Goal: Task Accomplishment & Management: Use online tool/utility

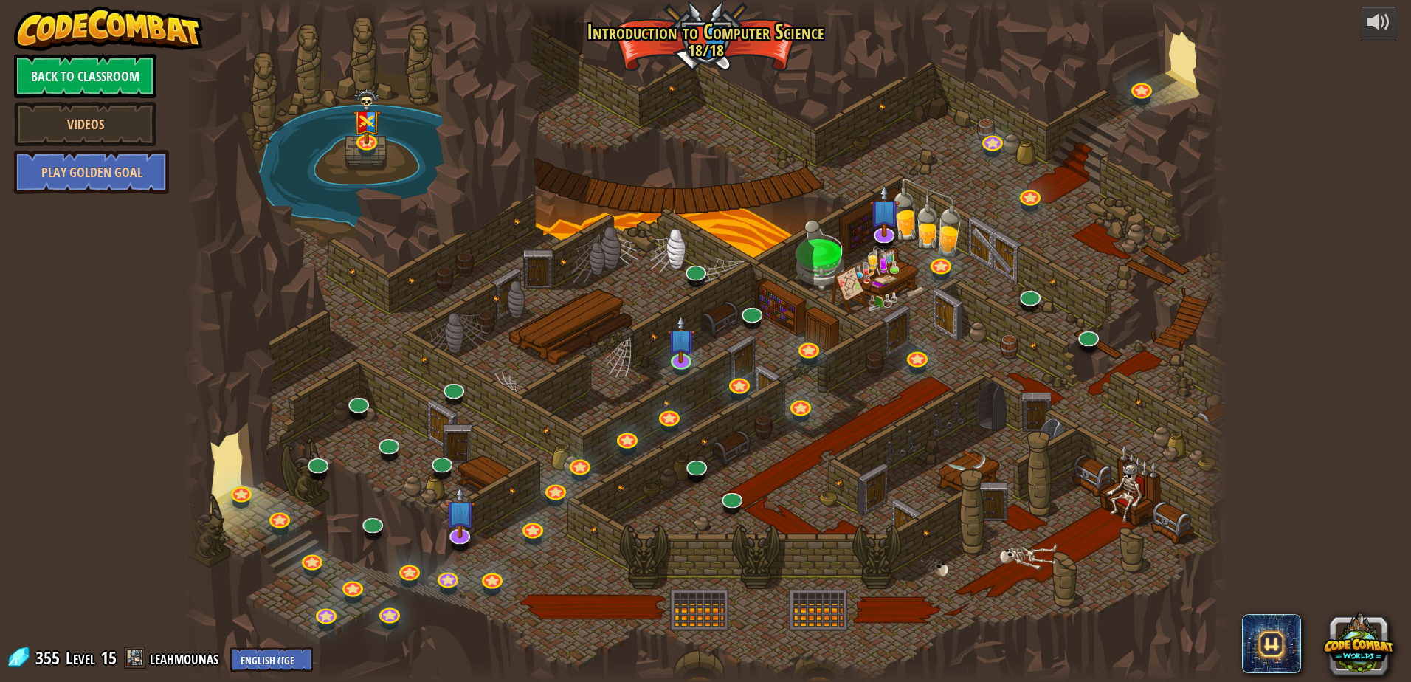
click at [574, 54] on div at bounding box center [706, 341] width 1044 height 682
click at [566, 110] on div at bounding box center [706, 341] width 1044 height 682
click at [93, 75] on link "Back to Classroom" at bounding box center [85, 76] width 142 height 44
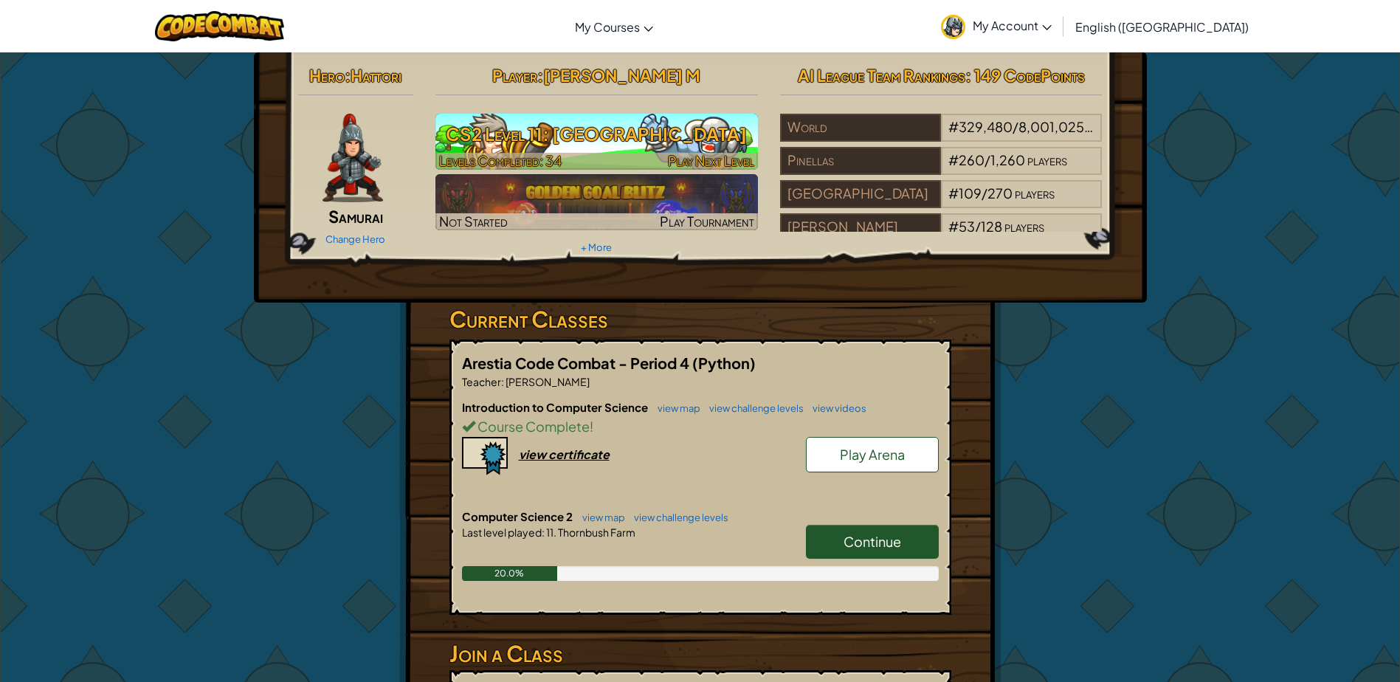
click at [500, 142] on h3 "CS2 Level 11: [GEOGRAPHIC_DATA]" at bounding box center [596, 133] width 323 height 33
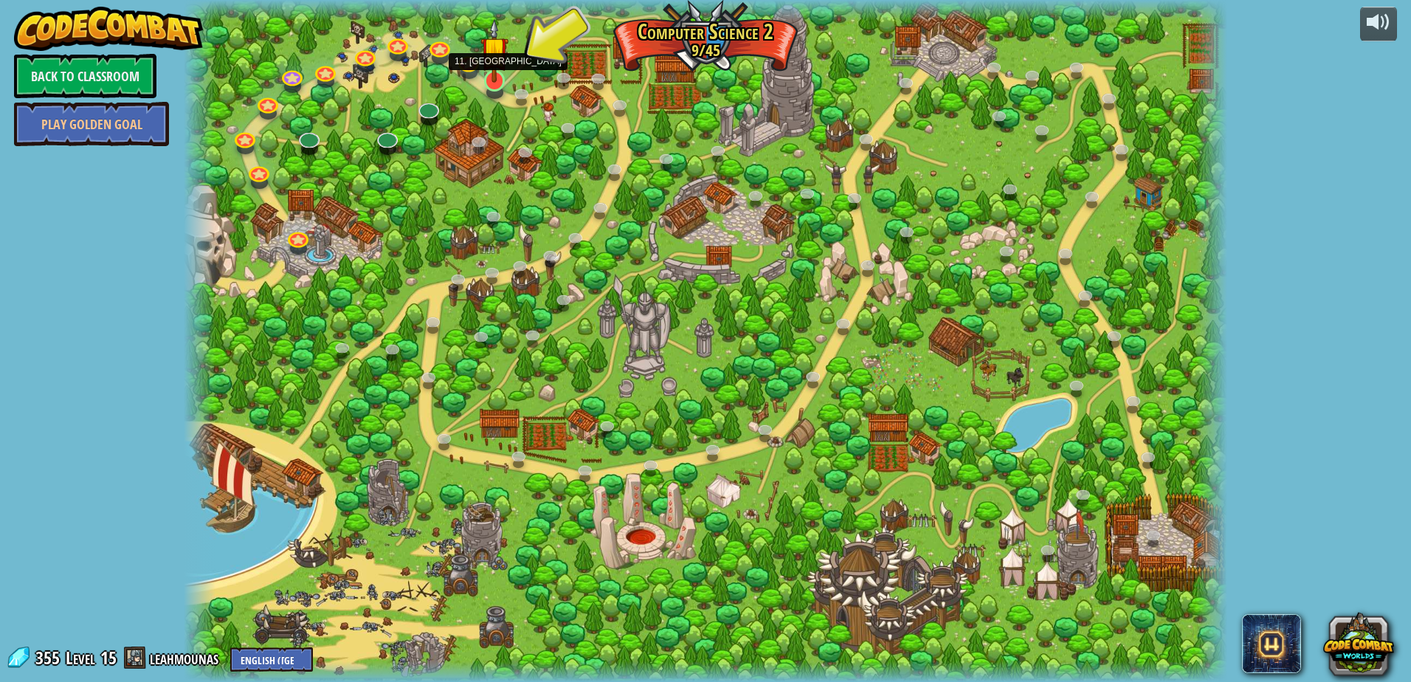
click at [495, 80] on img at bounding box center [494, 50] width 28 height 64
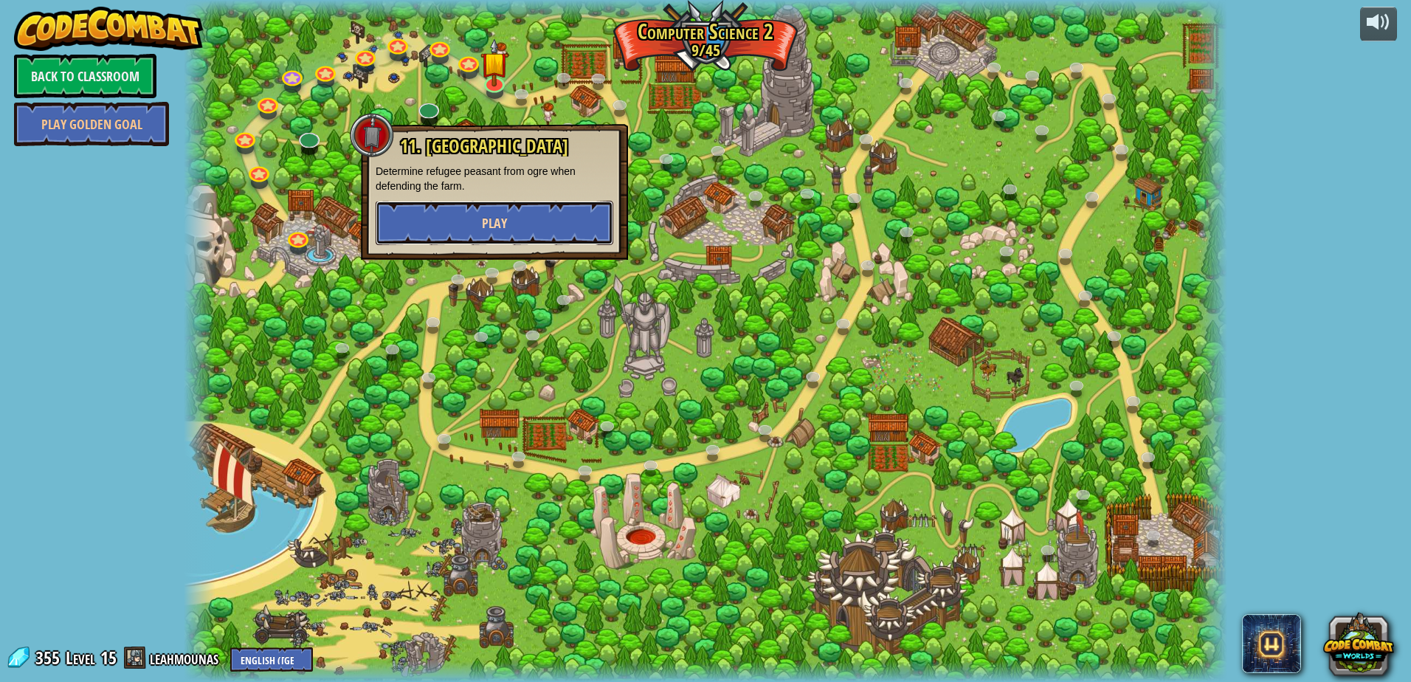
click at [520, 216] on button "Play" at bounding box center [495, 223] width 238 height 44
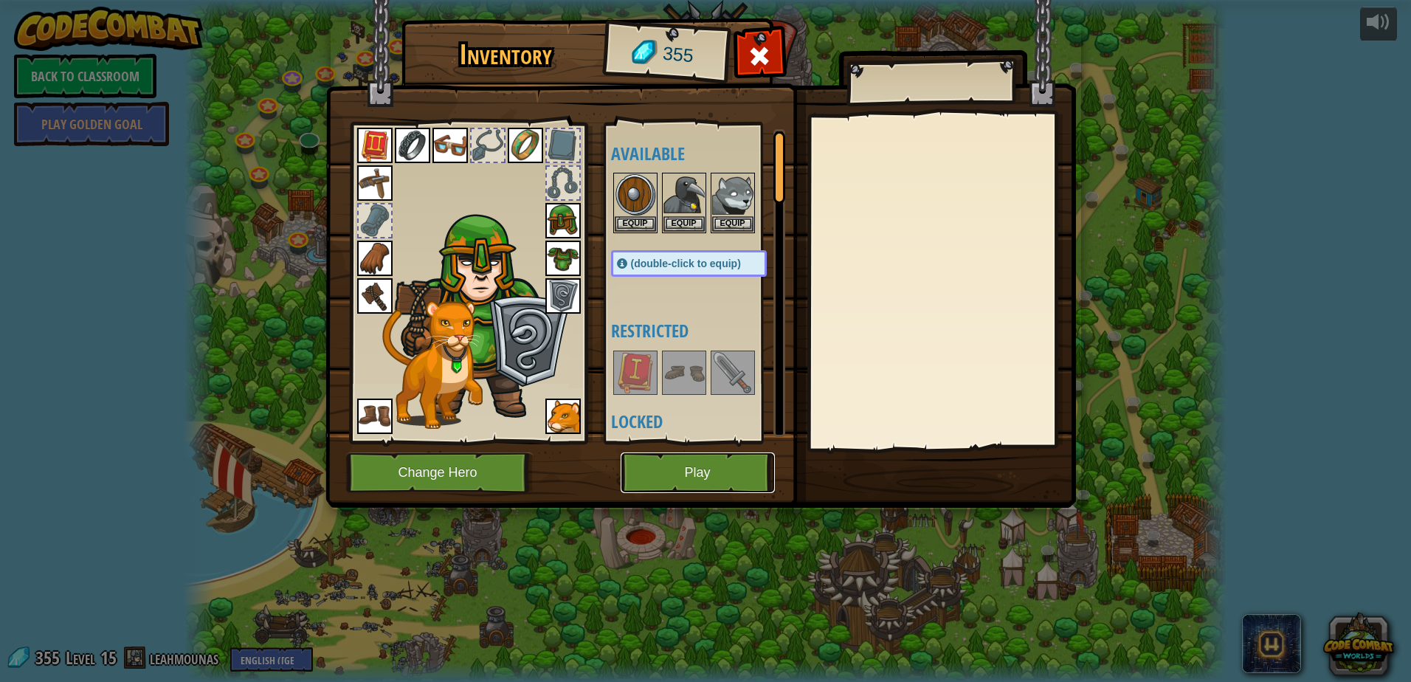
click at [686, 468] on button "Play" at bounding box center [698, 472] width 154 height 41
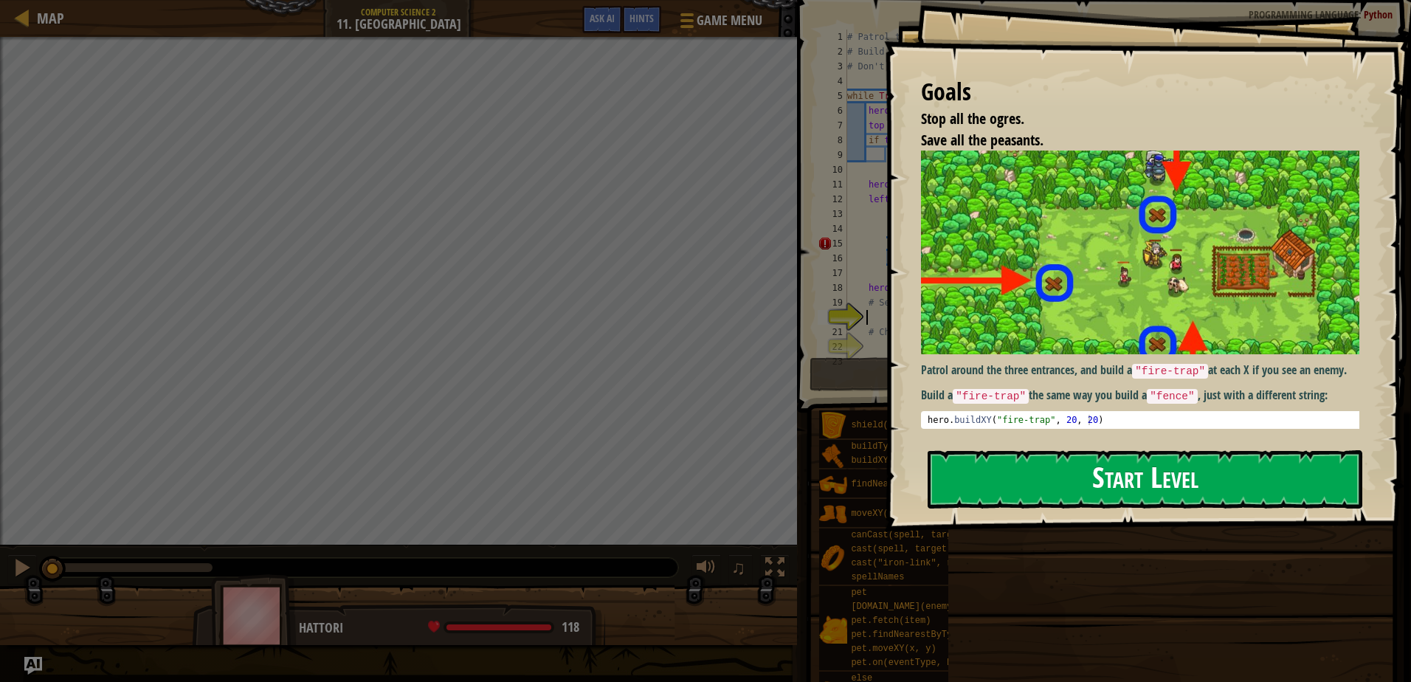
click at [1010, 473] on button "Start Level" at bounding box center [1145, 479] width 435 height 58
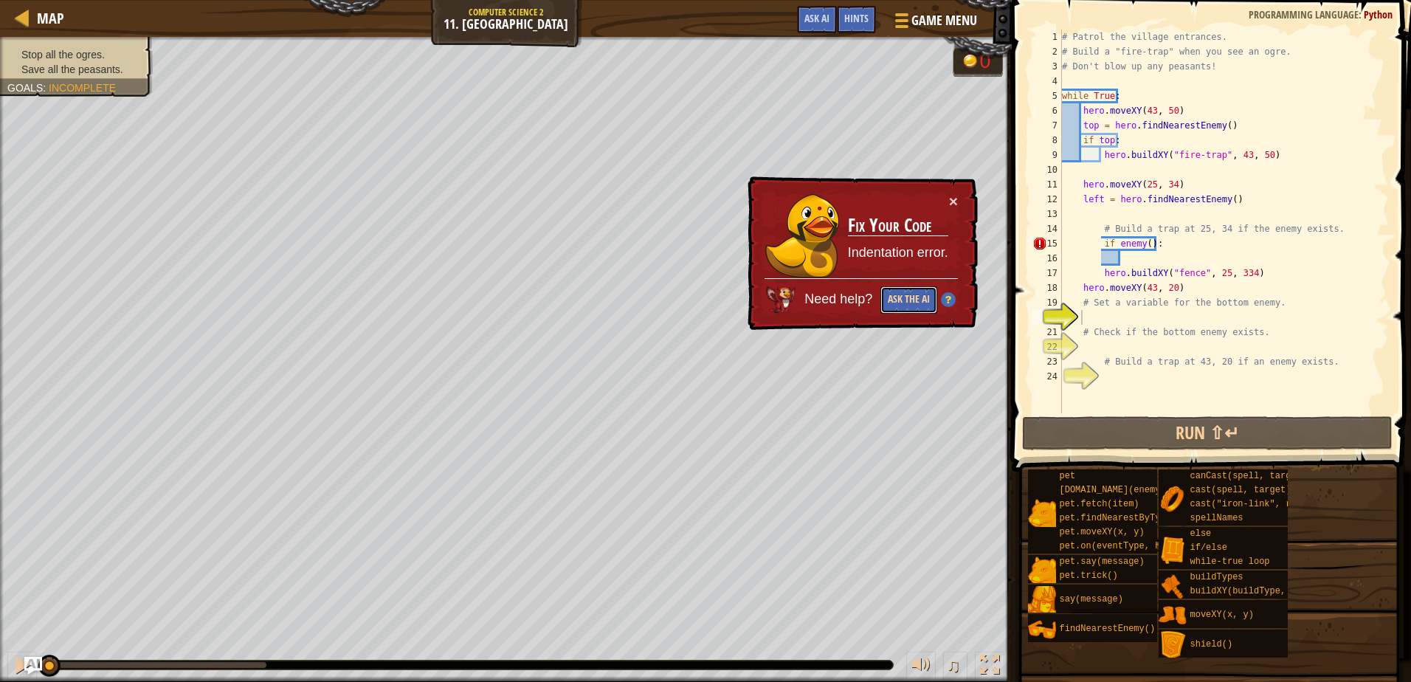
click at [912, 294] on button "Ask the AI" at bounding box center [909, 299] width 57 height 27
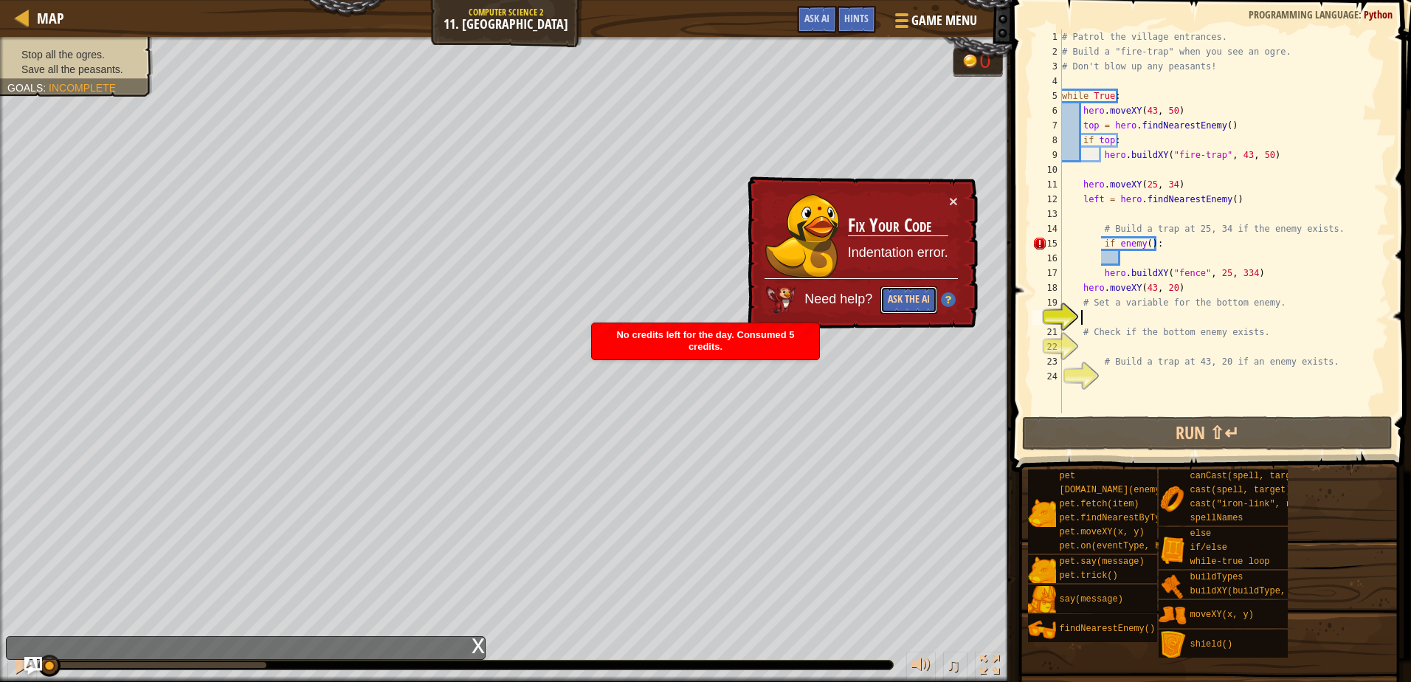
click at [903, 288] on button "Ask the AI" at bounding box center [909, 299] width 57 height 27
click at [903, 289] on button "Ask the AI" at bounding box center [909, 299] width 57 height 27
click at [909, 290] on button "Ask the AI" at bounding box center [909, 299] width 57 height 27
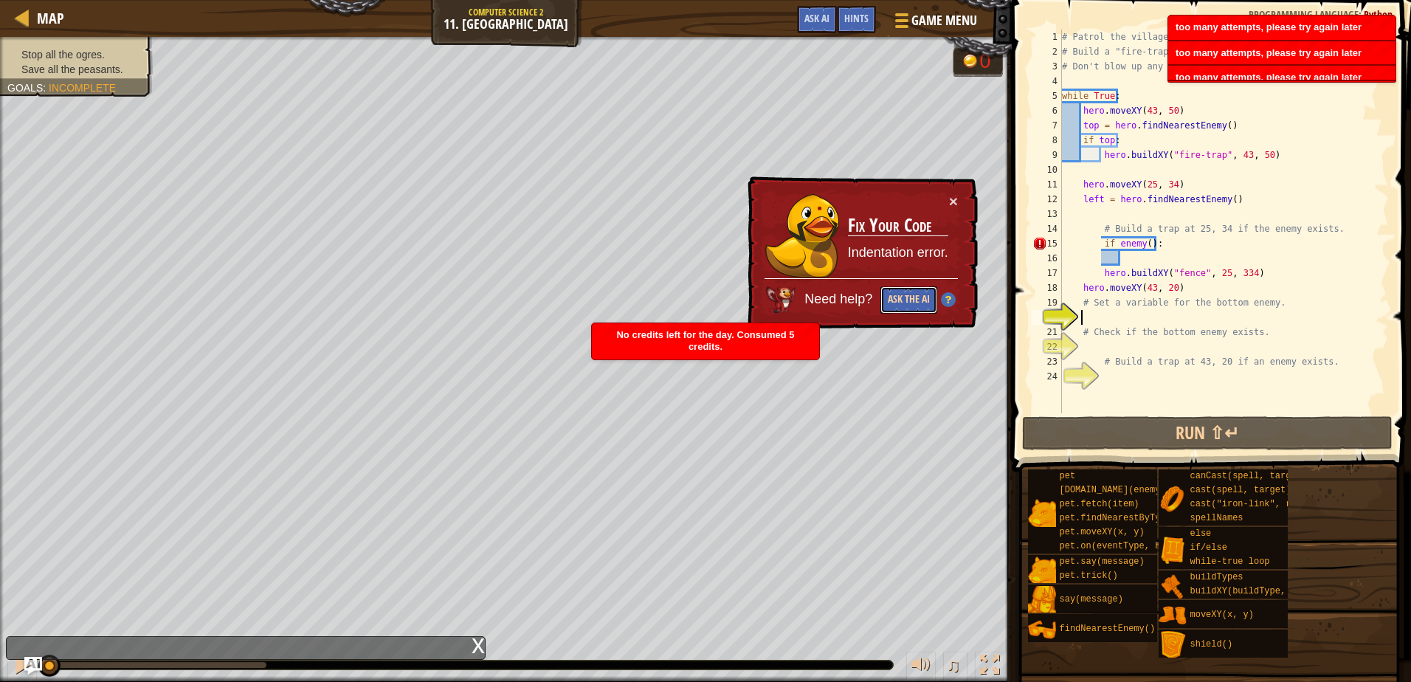
click at [909, 291] on button "Ask the AI" at bounding box center [909, 299] width 57 height 27
click at [909, 290] on button "Ask the AI" at bounding box center [909, 299] width 57 height 27
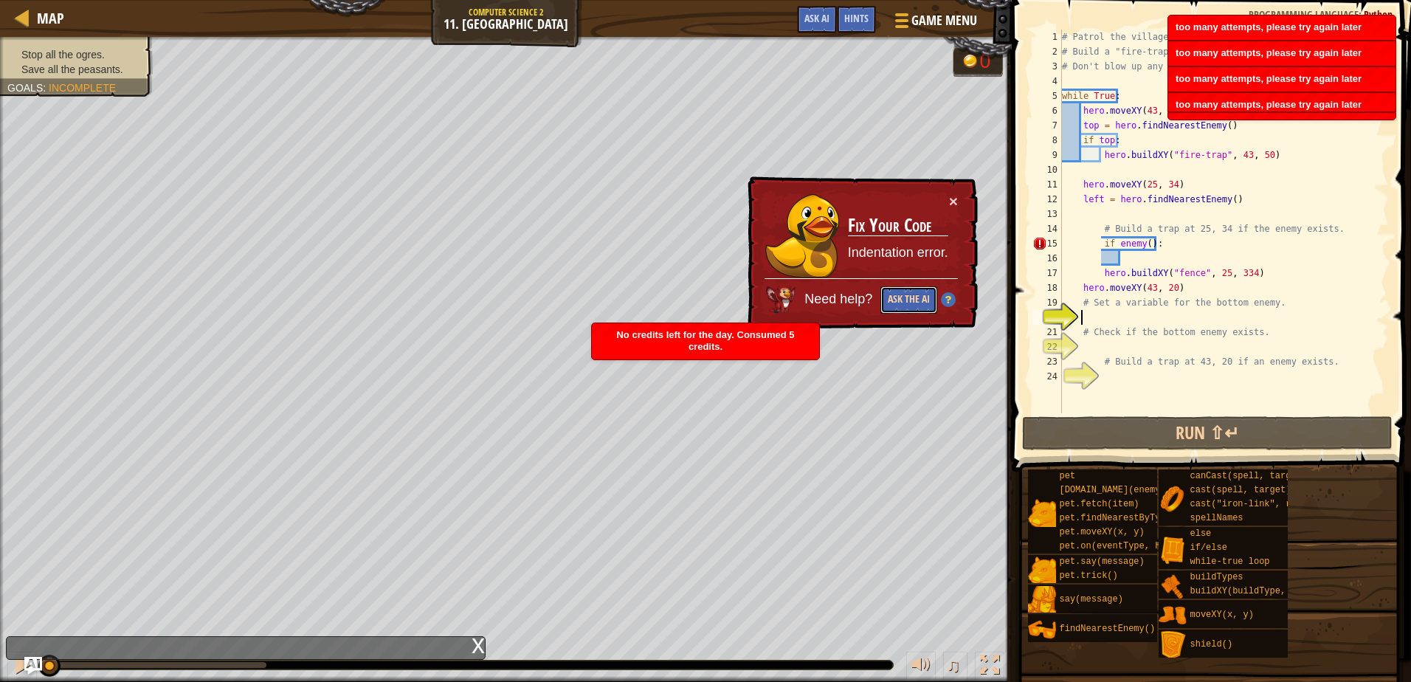
click at [898, 294] on button "Ask the AI" at bounding box center [909, 299] width 57 height 27
click at [897, 294] on button "Ask the AI" at bounding box center [908, 300] width 57 height 28
drag, startPoint x: 889, startPoint y: 300, endPoint x: 886, endPoint y: 291, distance: 9.6
click at [887, 300] on button "Ask the AI" at bounding box center [909, 299] width 57 height 27
click at [950, 197] on button "×" at bounding box center [955, 202] width 10 height 15
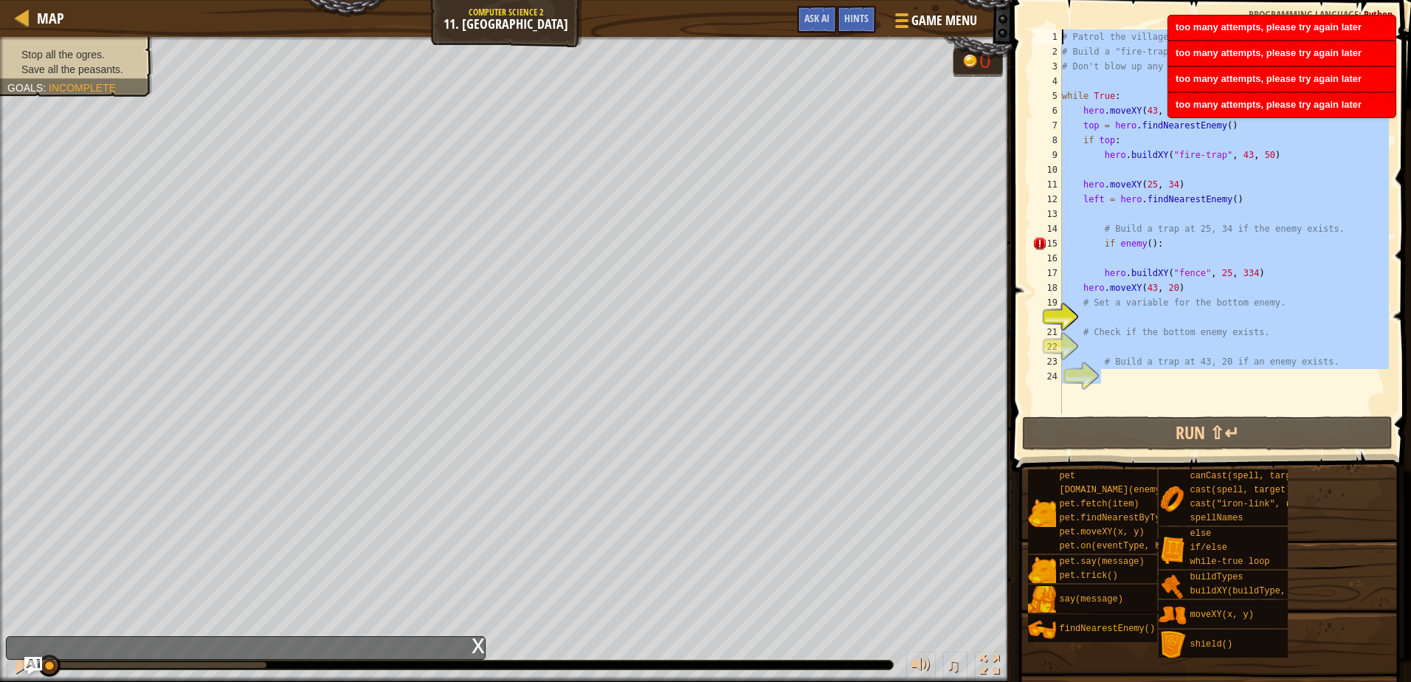
drag, startPoint x: 1205, startPoint y: 372, endPoint x: 725, endPoint y: 28, distance: 590.3
click at [725, 28] on div "Map Computer Science 2 11. Thornbush Farm Game Menu Done Hints Ask AI 1 ההההההה…" at bounding box center [705, 341] width 1411 height 682
type textarea "# Patrol the village entrances. # Build a "fire-trap" when you see an ogre."
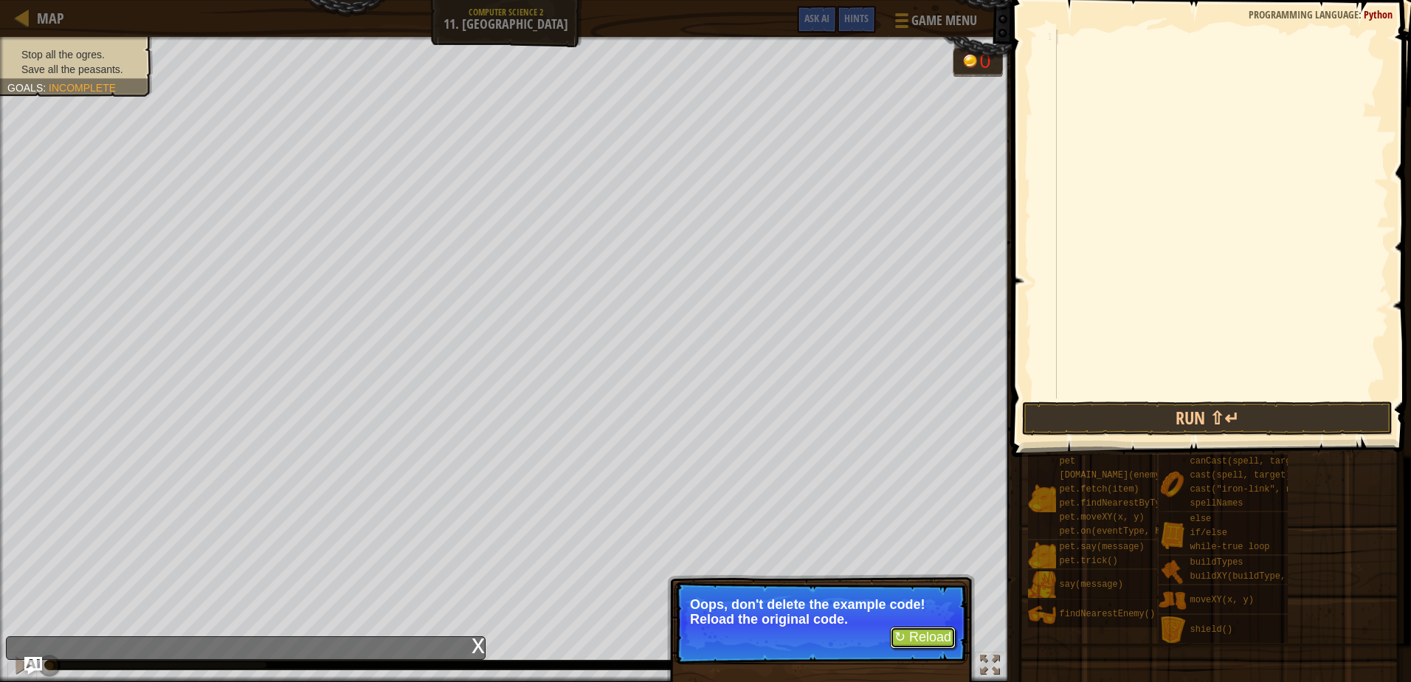
click at [924, 641] on button "↻ Reload" at bounding box center [923, 638] width 66 height 22
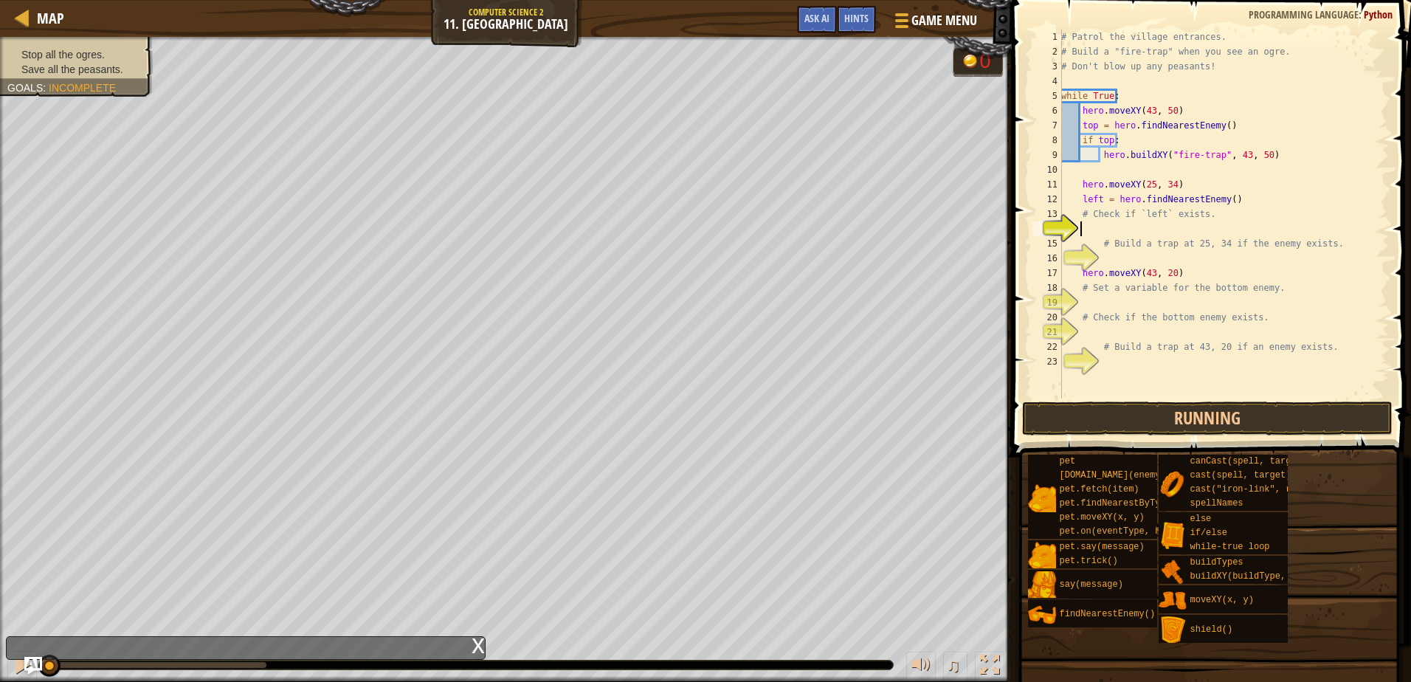
scroll to position [7, 0]
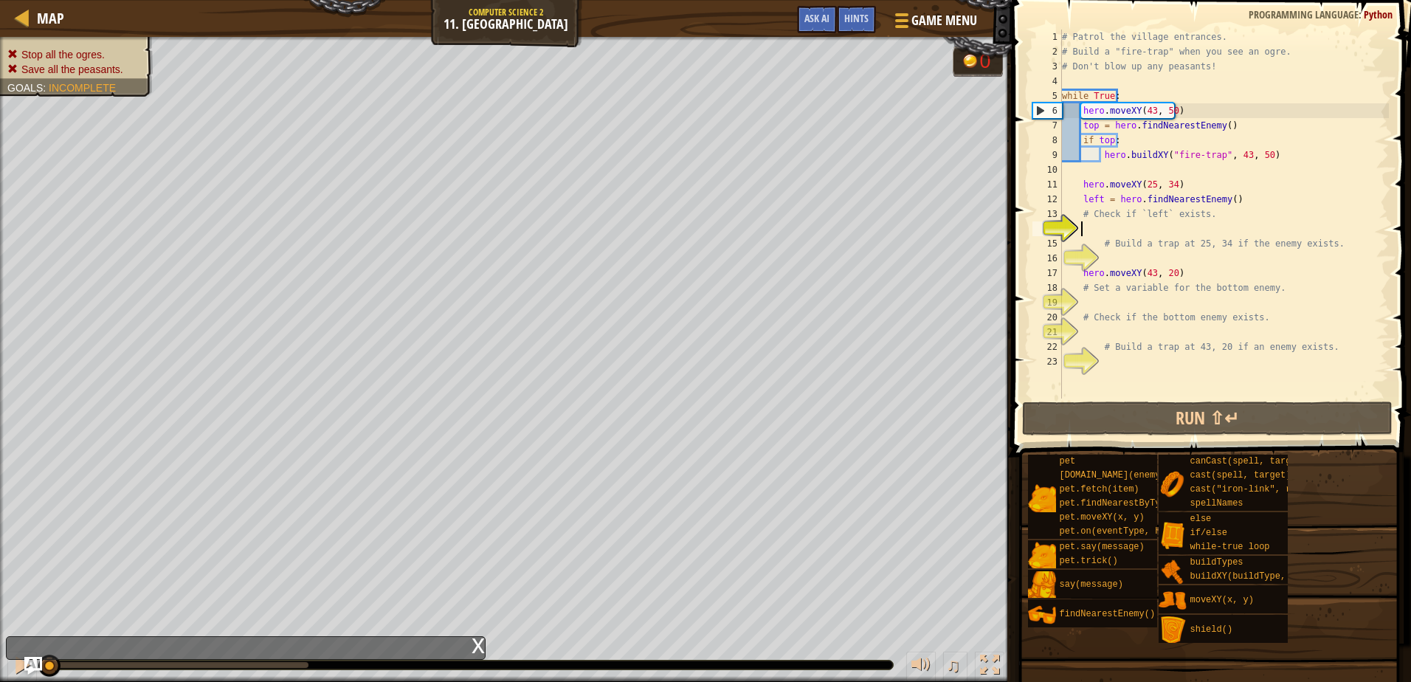
click at [1140, 227] on div "# Patrol the village entrances. # Build a "fire-trap" when you see an ogre. # D…" at bounding box center [1224, 229] width 330 height 399
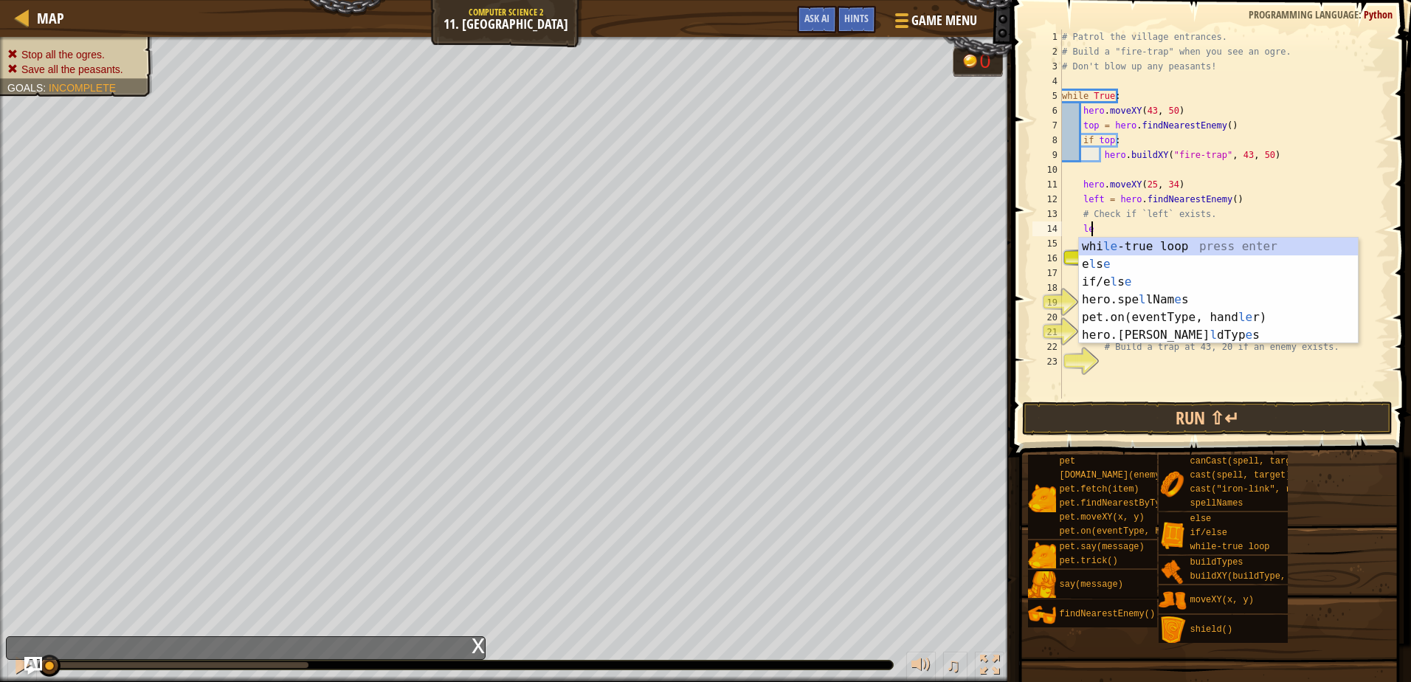
scroll to position [7, 2]
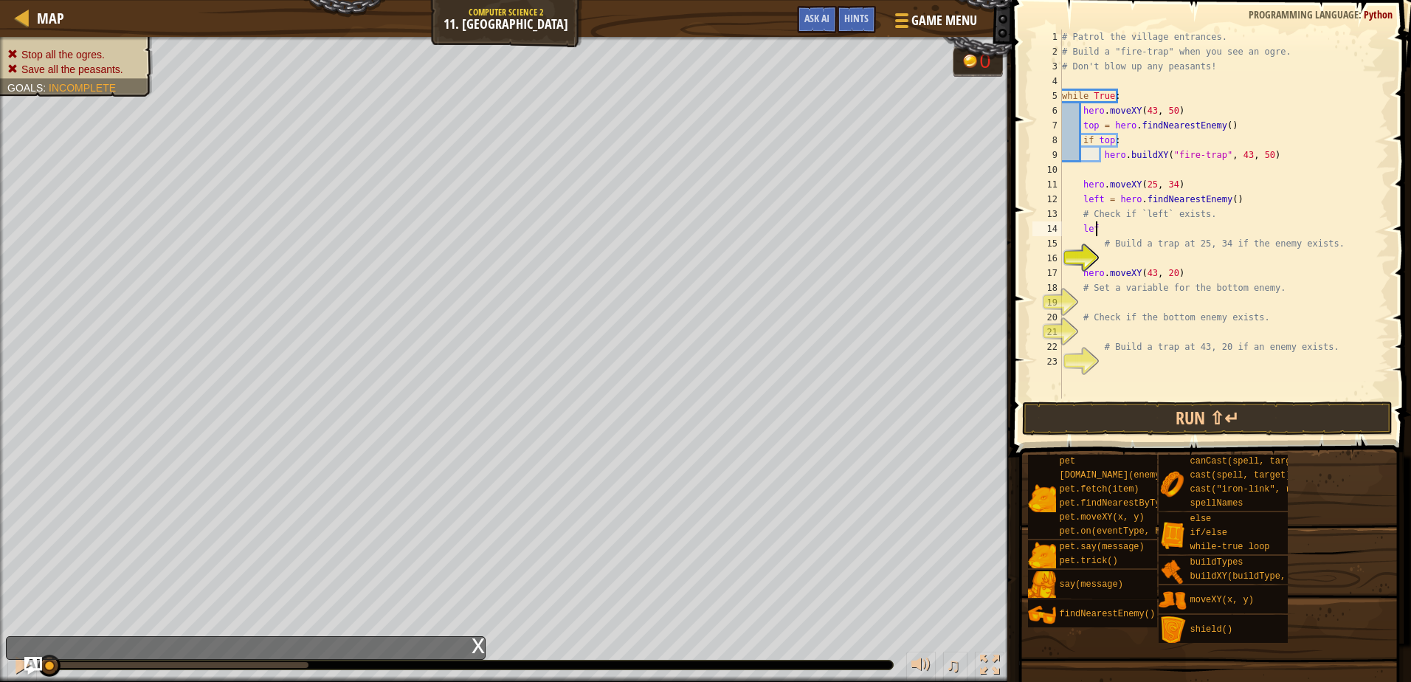
type textarea "left"
click at [1176, 261] on div "# Patrol the village entrances. # Build a "fire-trap" when you see an ogre. # D…" at bounding box center [1224, 229] width 330 height 399
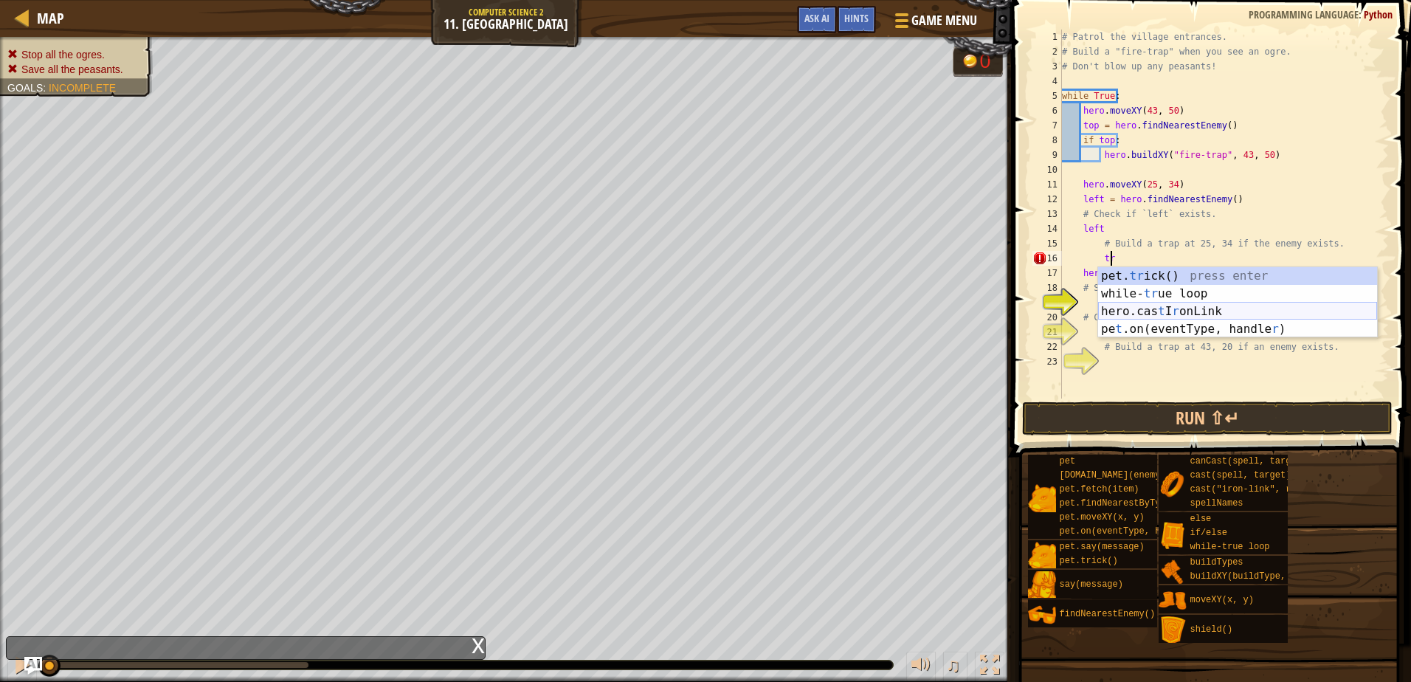
type textarea "t"
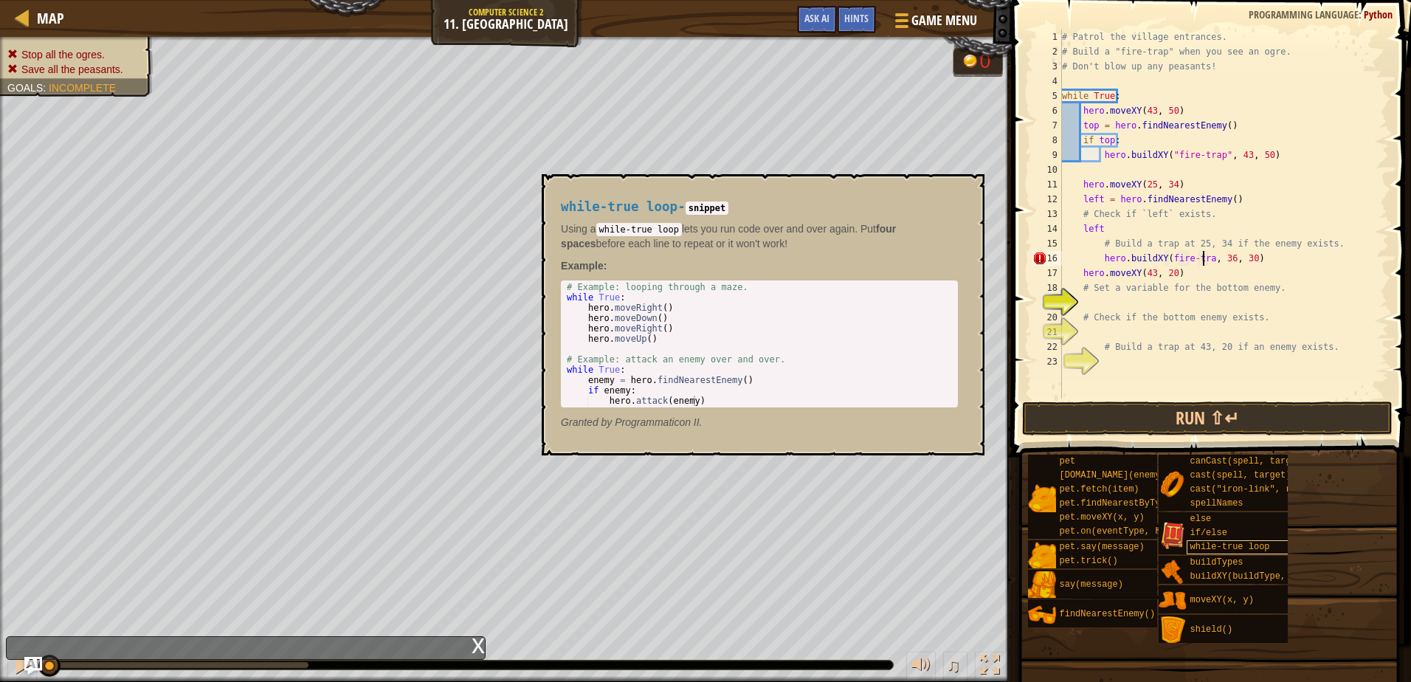
scroll to position [7, 13]
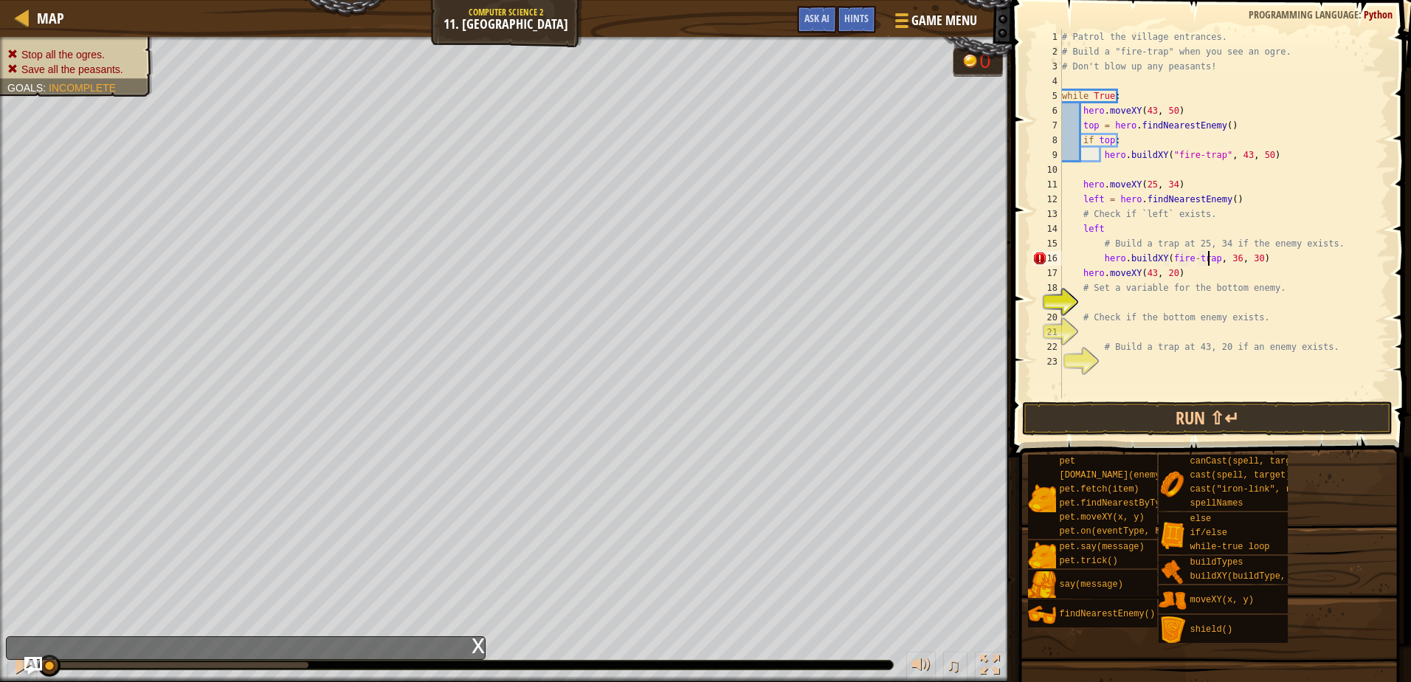
click at [1247, 267] on div "# Patrol the village entrances. # Build a "fire-trap" when you see an ogre. # D…" at bounding box center [1224, 229] width 330 height 399
drag, startPoint x: 1246, startPoint y: 253, endPoint x: 1243, endPoint y: 261, distance: 8.6
click at [1243, 258] on div "# Patrol the village entrances. # Build a "fire-trap" when you see an ogre. # D…" at bounding box center [1224, 229] width 330 height 399
click at [1247, 257] on div "# Patrol the village entrances. # Build a "fire-trap" when you see an ogre. # D…" at bounding box center [1224, 214] width 330 height 369
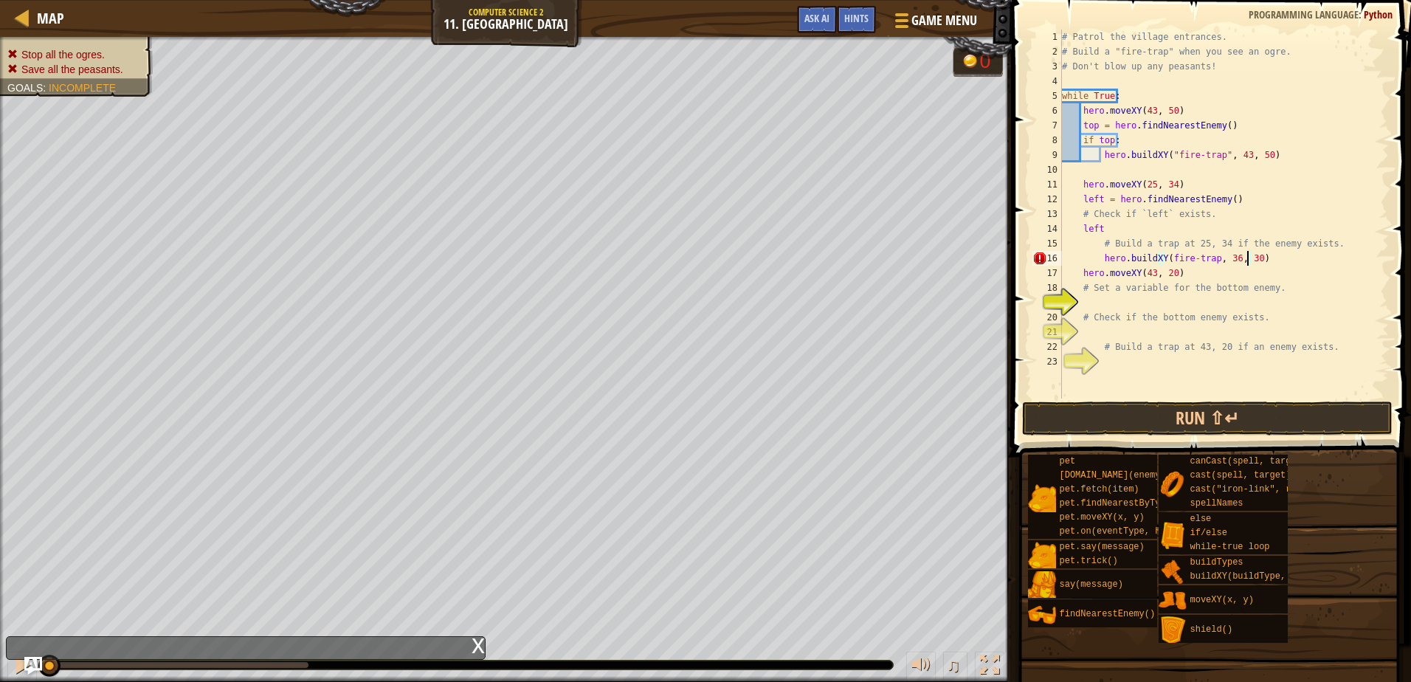
click at [1199, 259] on div "# Patrol the village entrances. # Build a "fire-trap" when you see an ogre. # D…" at bounding box center [1224, 229] width 330 height 399
click at [1208, 260] on div "# Patrol the village entrances. # Build a "fire-trap" when you see an ogre. # D…" at bounding box center [1224, 229] width 330 height 399
click at [1222, 258] on div "# Patrol the village entrances. # Build a "fire-trap" when you see an ogre. # D…" at bounding box center [1224, 229] width 330 height 399
drag, startPoint x: 1234, startPoint y: 253, endPoint x: 1096, endPoint y: 255, distance: 138.0
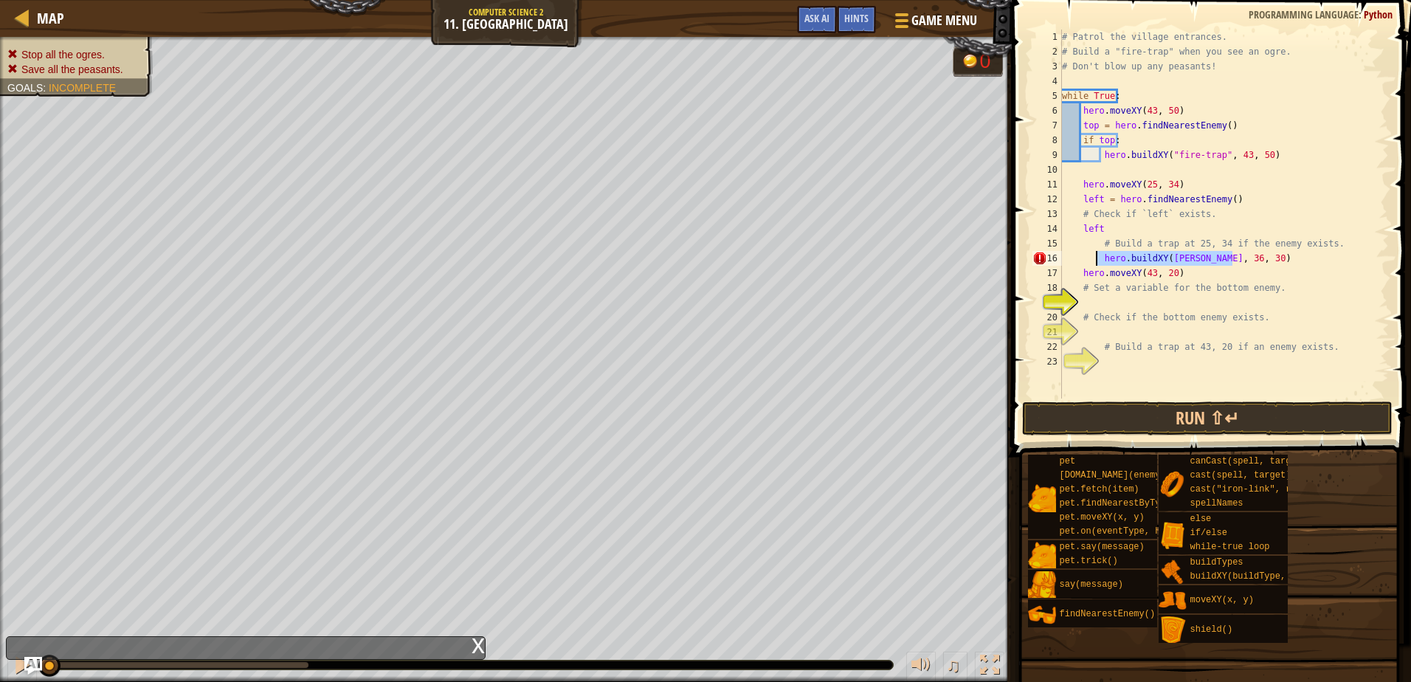
click at [1096, 255] on div "# Patrol the village entrances. # Build a "fire-trap" when you see an ogre. # D…" at bounding box center [1224, 229] width 330 height 399
type textarea "j"
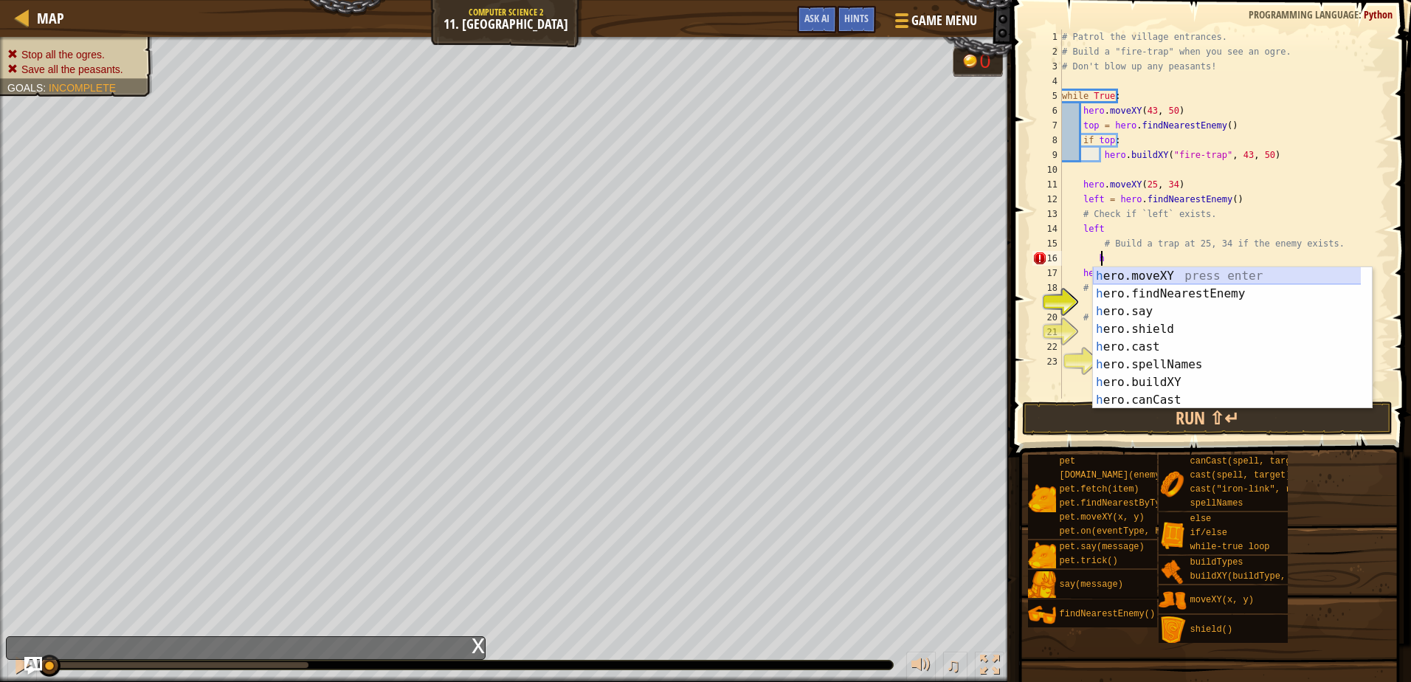
click at [1184, 280] on div "h ero.moveXY press enter h ero.findNearestEnemy press enter h ero.say press ent…" at bounding box center [1232, 355] width 279 height 177
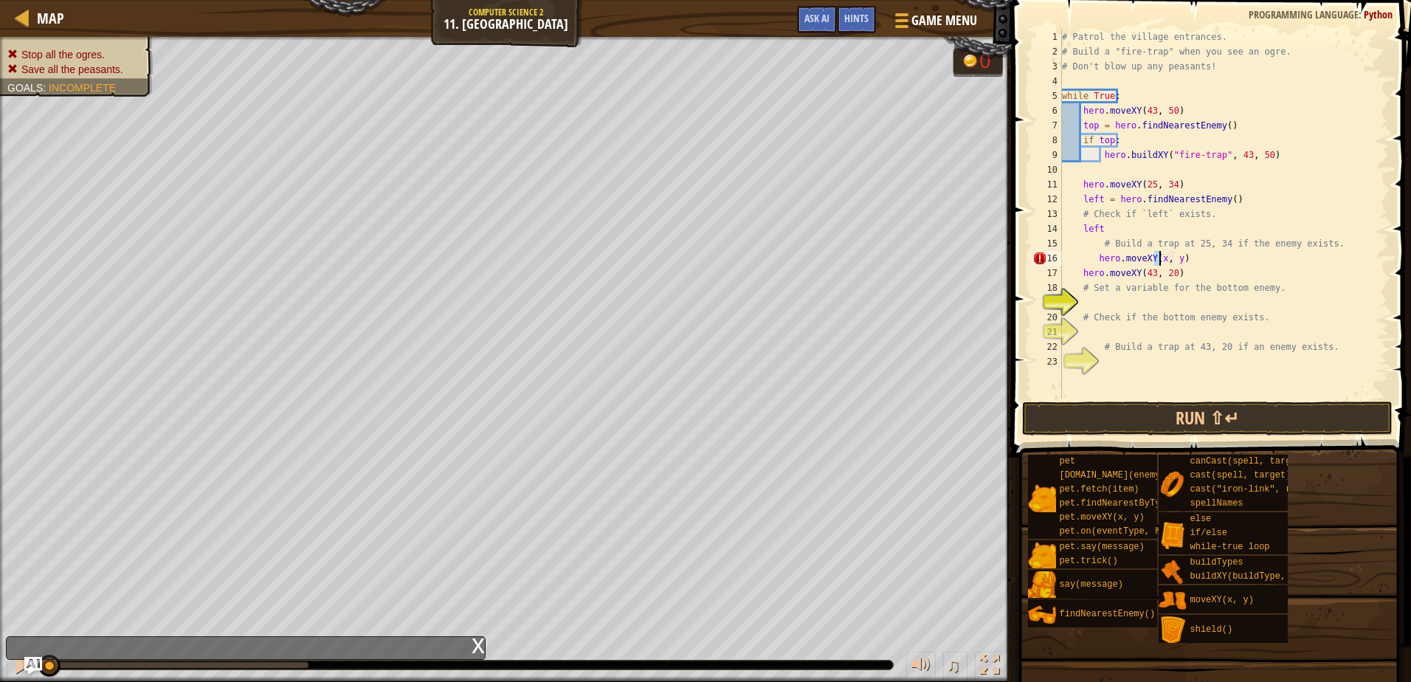
scroll to position [7, 9]
type textarea "hero.moveXY(25, 34)"
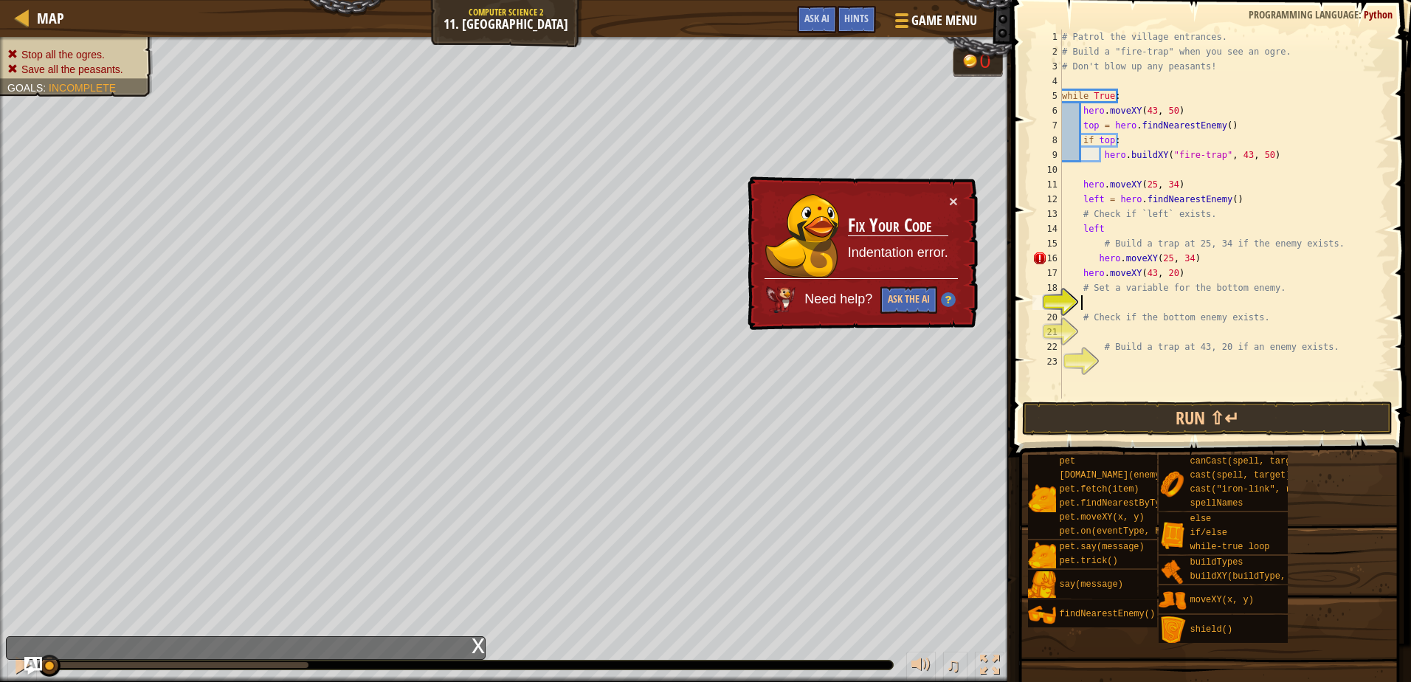
click at [1177, 306] on div "# Patrol the village entrances. # Build a "fire-trap" when you see an ogre. # D…" at bounding box center [1224, 229] width 330 height 399
click at [1100, 259] on div "# Patrol the village entrances. # Build a "fire-trap" when you see an ogre. # D…" at bounding box center [1224, 229] width 330 height 399
drag, startPoint x: 1206, startPoint y: 257, endPoint x: 1079, endPoint y: 258, distance: 127.0
click at [1079, 258] on div "# Patrol the village entrances. # Build a "fire-trap" when you see an ogre. # D…" at bounding box center [1224, 229] width 330 height 399
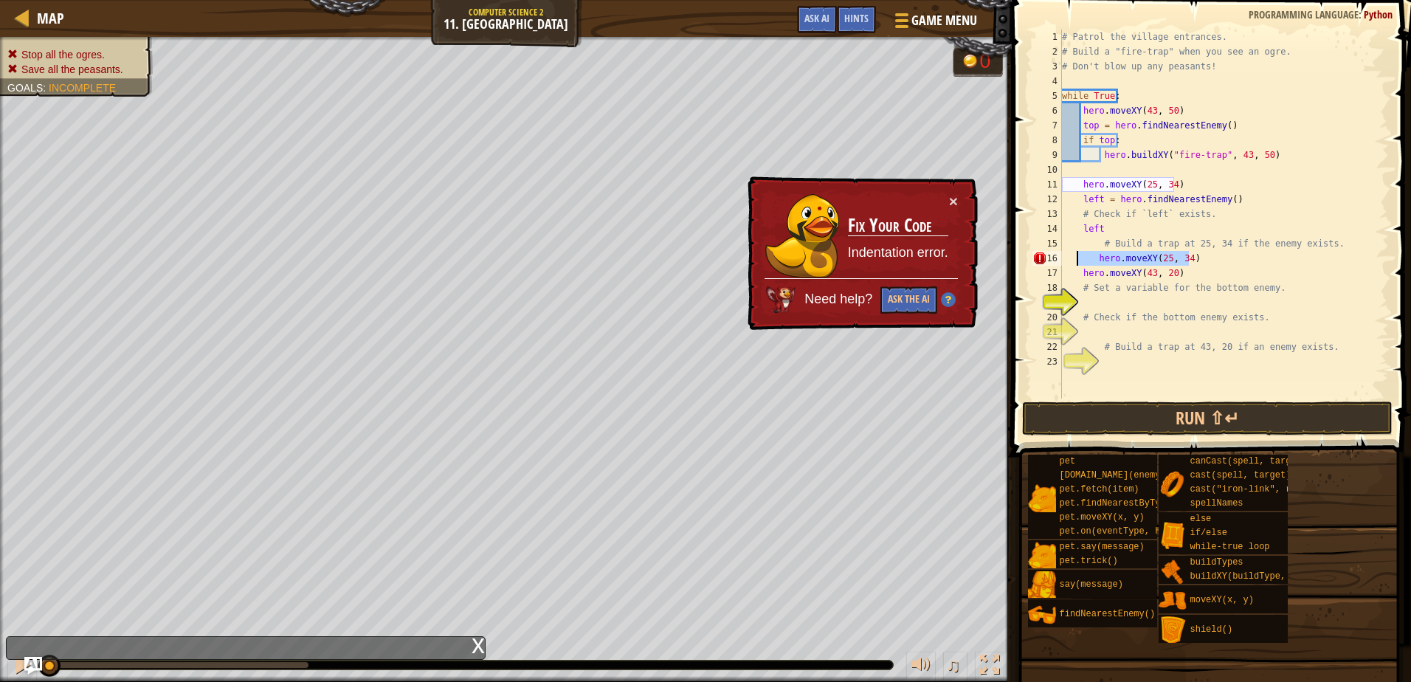
type textarea "g"
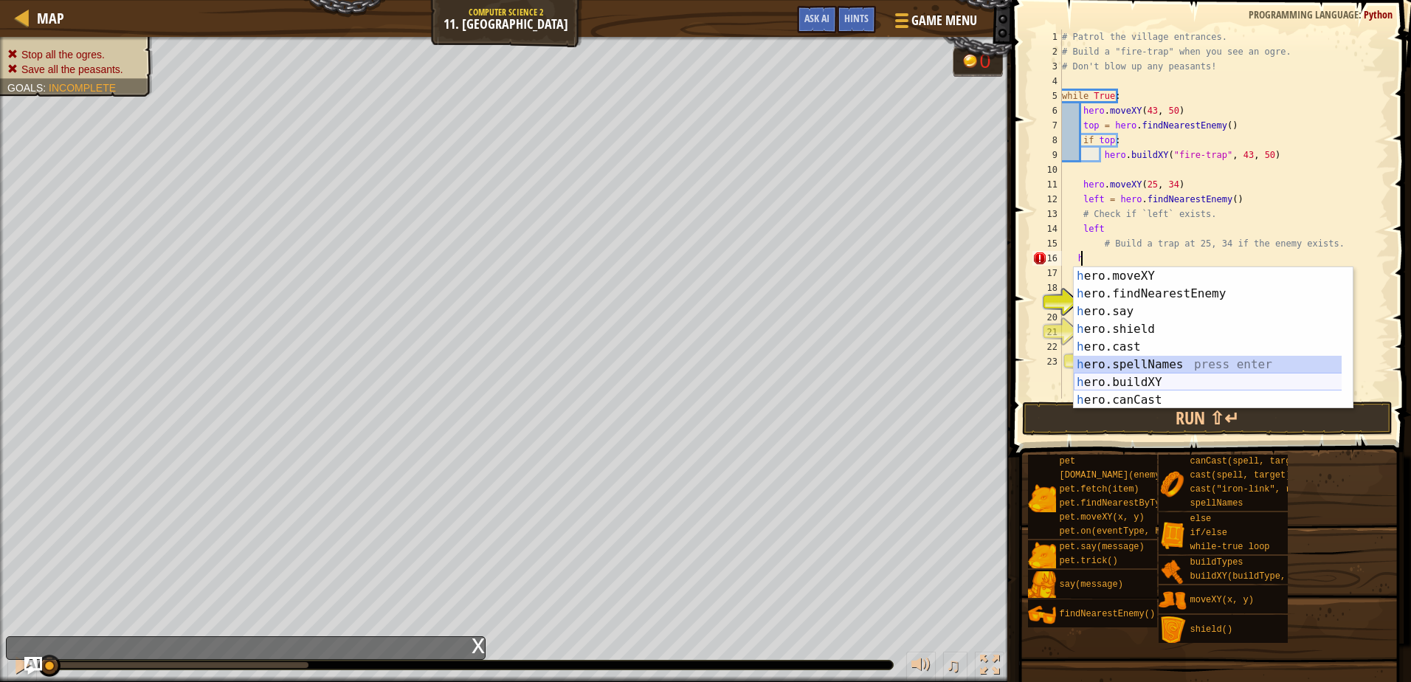
drag, startPoint x: 1174, startPoint y: 373, endPoint x: 1174, endPoint y: 381, distance: 8.1
click at [1174, 381] on div "h ero.moveXY press enter h ero.findNearestEnemy press enter h ero.say press ent…" at bounding box center [1213, 355] width 279 height 177
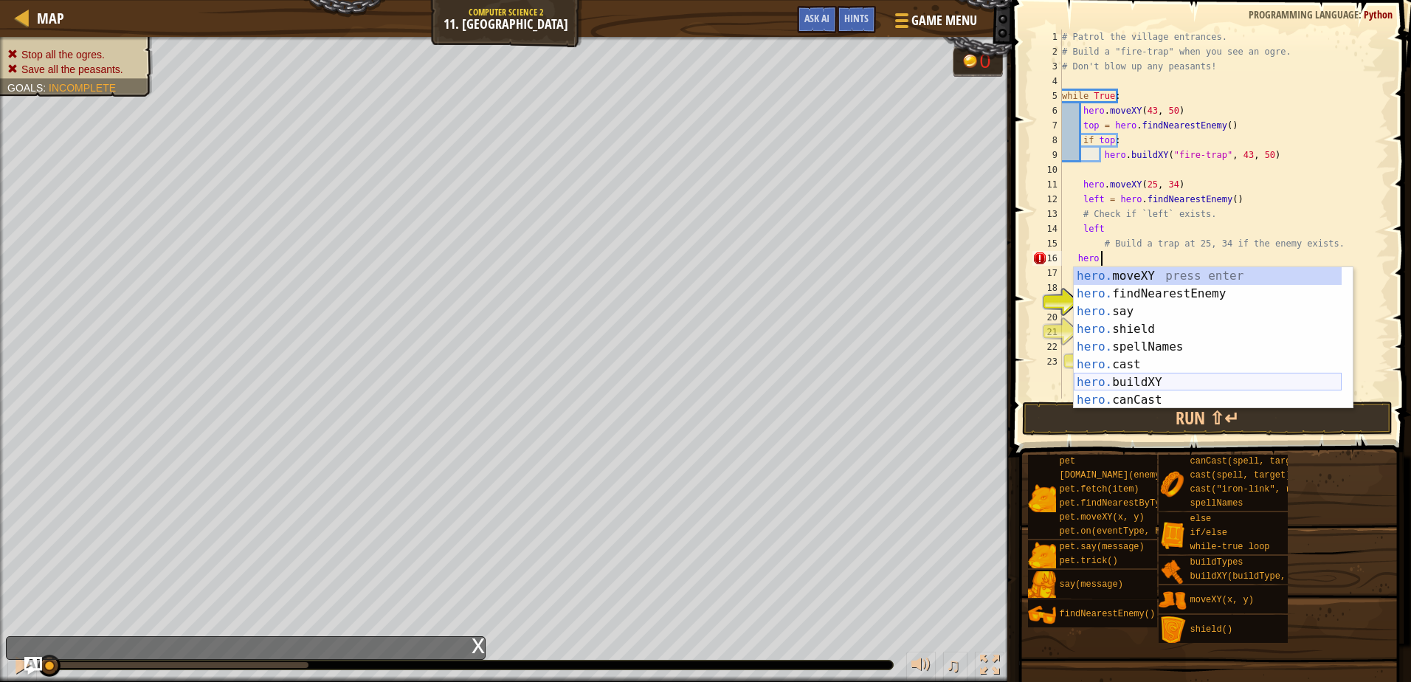
click at [1179, 379] on div "hero. moveXY press enter hero. findNearestEnemy press enter hero. say press ent…" at bounding box center [1208, 355] width 268 height 177
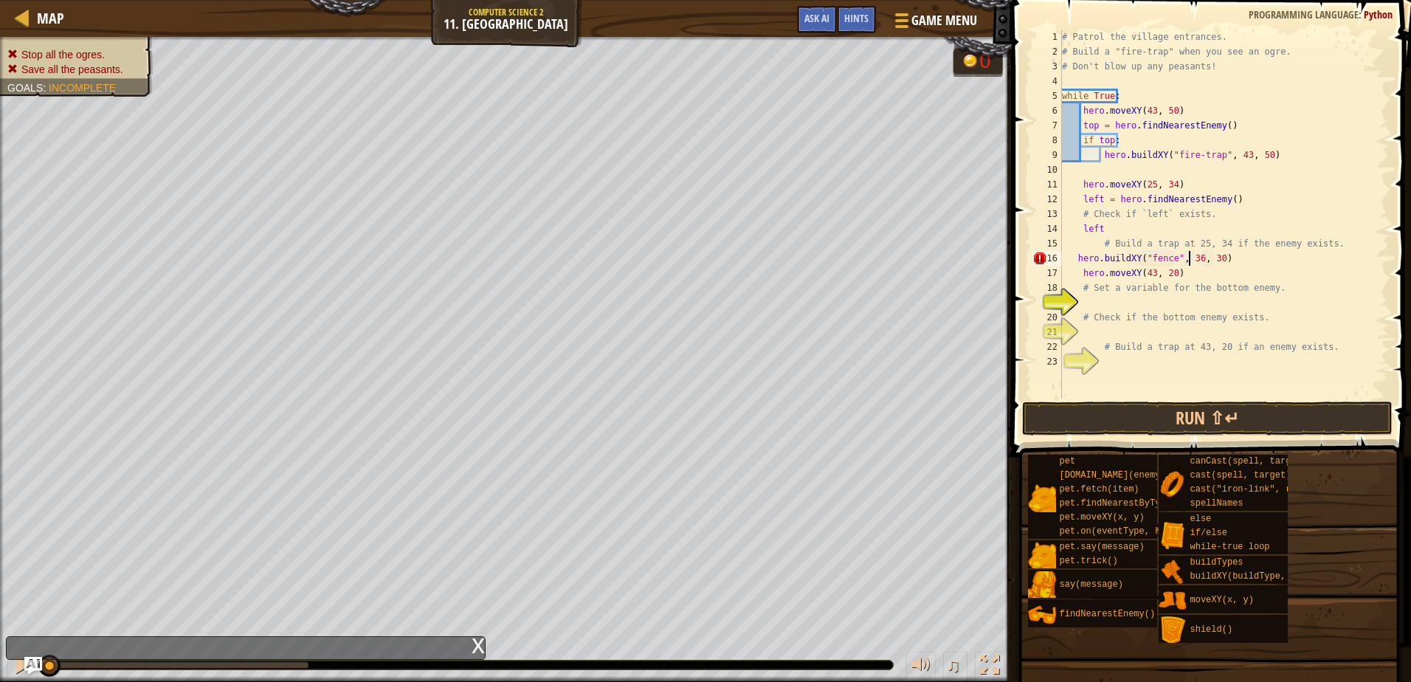
click at [1187, 260] on div "# Patrol the village entrances. # Build a "fire-trap" when you see an ogre. # D…" at bounding box center [1224, 229] width 330 height 399
click at [1156, 254] on div "# Patrol the village entrances. # Build a "fire-trap" when you see an ogre. # D…" at bounding box center [1224, 229] width 330 height 399
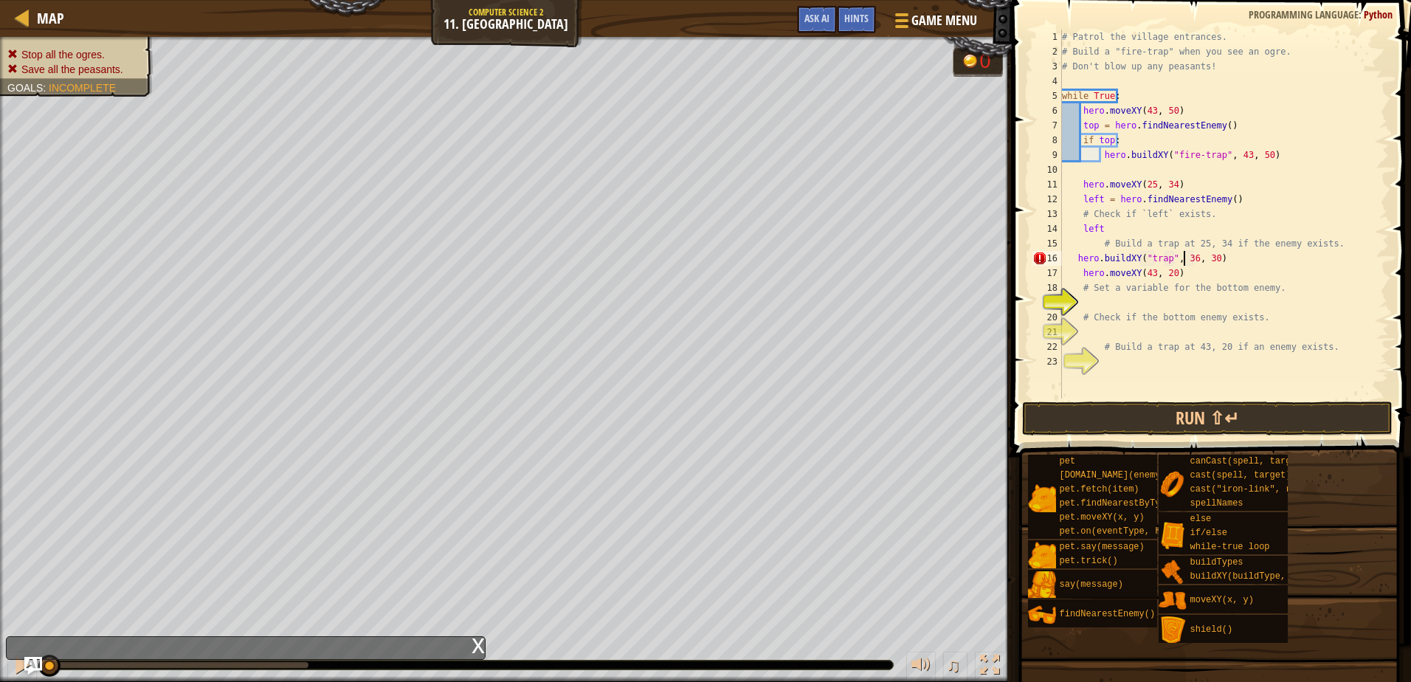
click at [1182, 258] on div "# Patrol the village entrances. # Build a "fire-trap" when you see an ogre. # D…" at bounding box center [1224, 229] width 330 height 399
click at [1206, 255] on div "# Patrol the village entrances. # Build a "fire-trap" when you see an ogre. # D…" at bounding box center [1224, 229] width 330 height 399
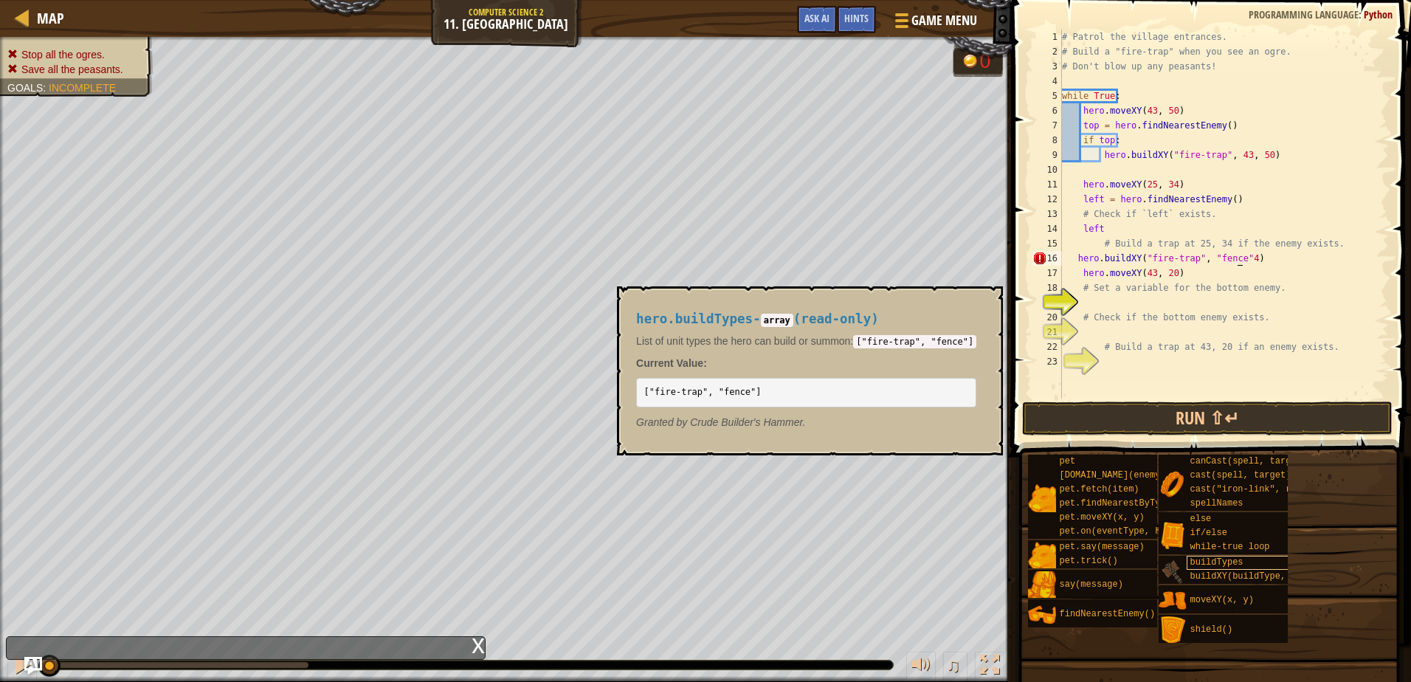
scroll to position [7, 14]
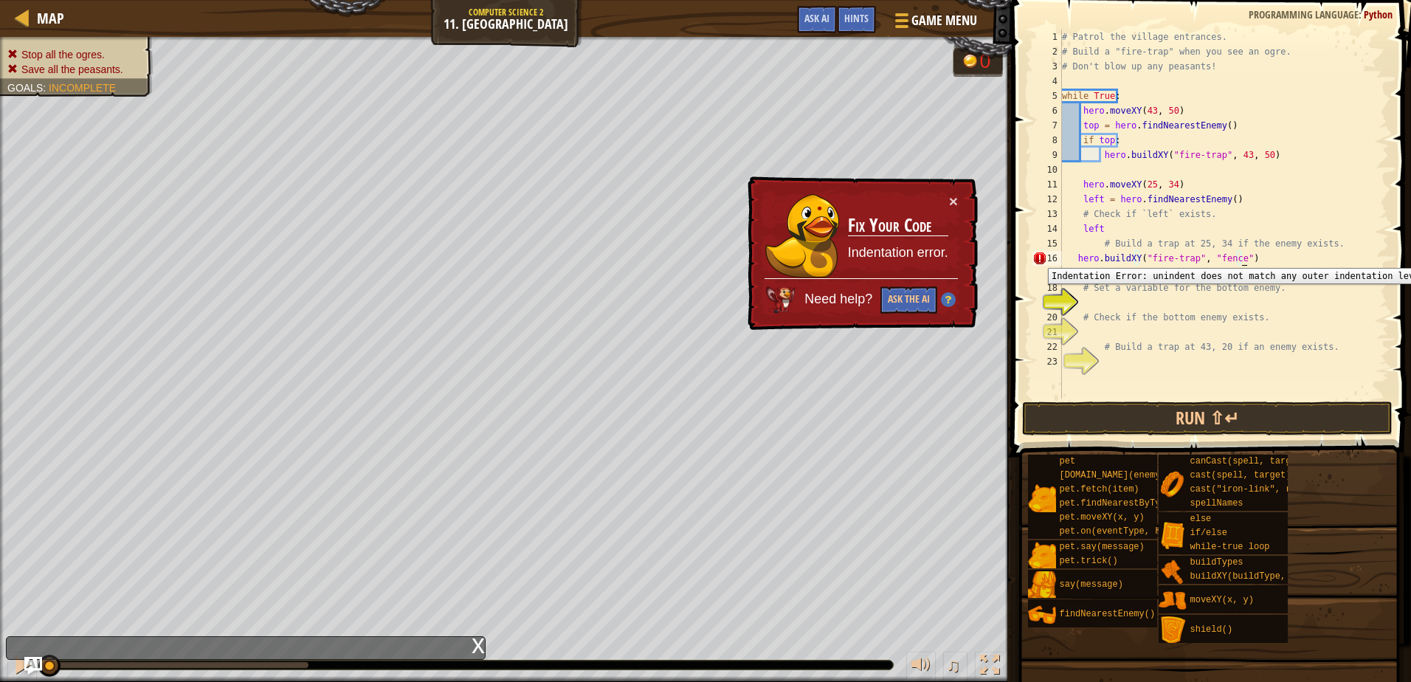
click at [1037, 257] on div "16" at bounding box center [1048, 258] width 30 height 15
click at [922, 292] on button "Ask the AI" at bounding box center [908, 300] width 57 height 28
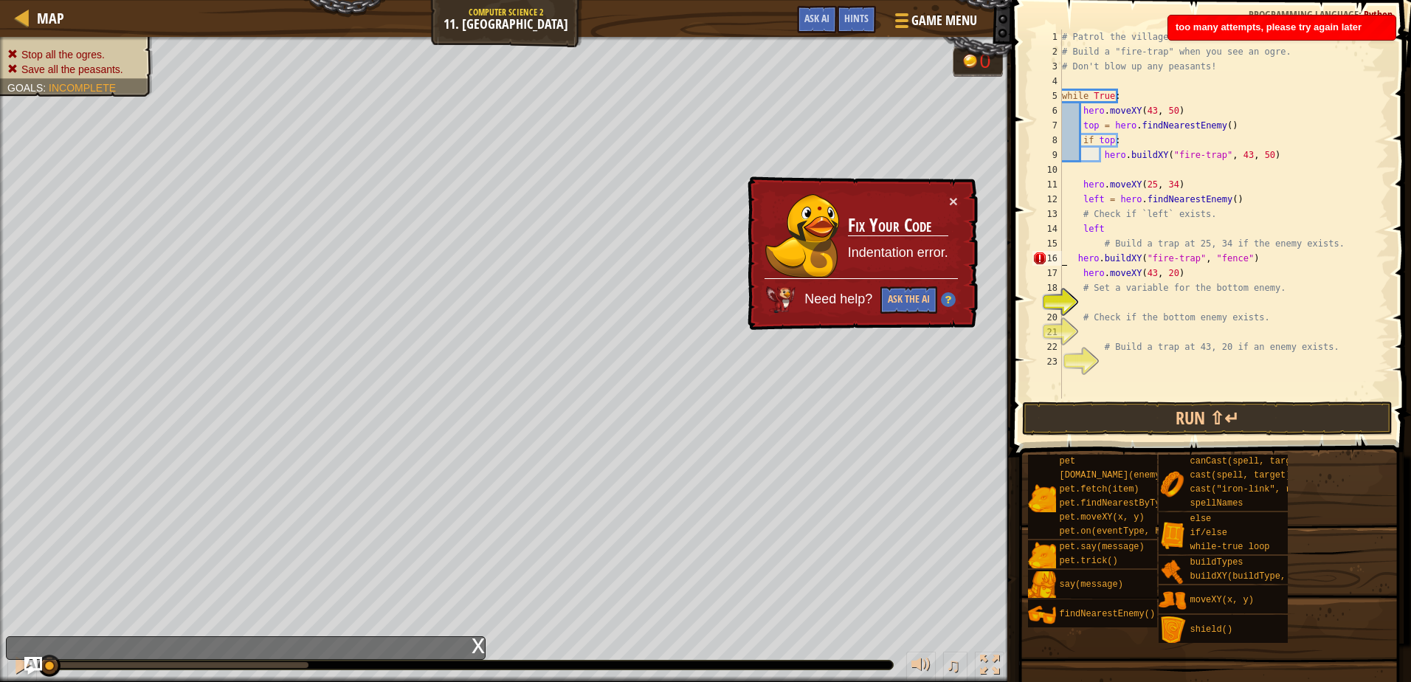
click at [1163, 312] on div "# Patrol the village entrances. # Build a "fire-trap" when you see an ogre. # D…" at bounding box center [1224, 229] width 330 height 399
drag, startPoint x: 1222, startPoint y: 276, endPoint x: 1109, endPoint y: 264, distance: 113.5
click at [1109, 264] on div "# Patrol the village entrances. # Build a "fire-trap" when you see an ogre. # D…" at bounding box center [1224, 229] width 330 height 399
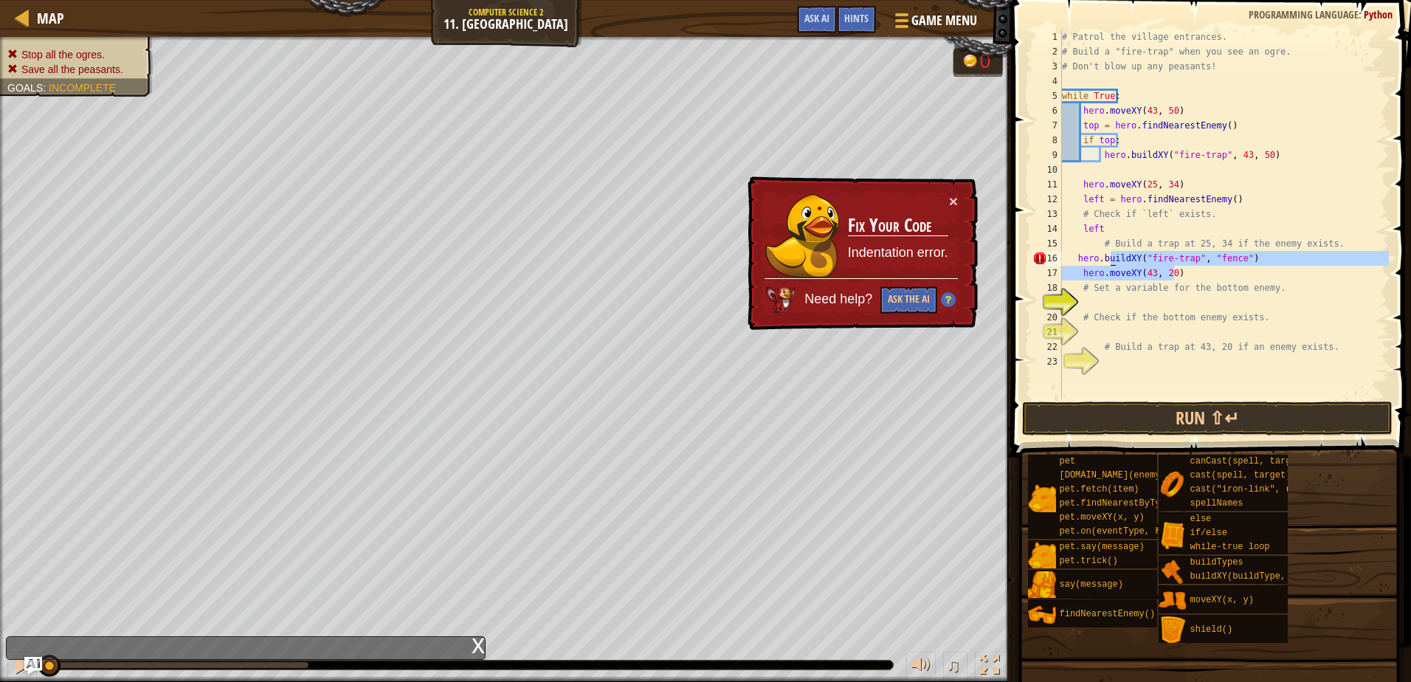
click at [1176, 258] on div "# Patrol the village entrances. # Build a "fire-trap" when you see an ogre. # D…" at bounding box center [1224, 214] width 330 height 369
click at [1224, 268] on div "# Patrol the village entrances. # Build a "fire-trap" when you see an ogre. # D…" at bounding box center [1224, 229] width 330 height 399
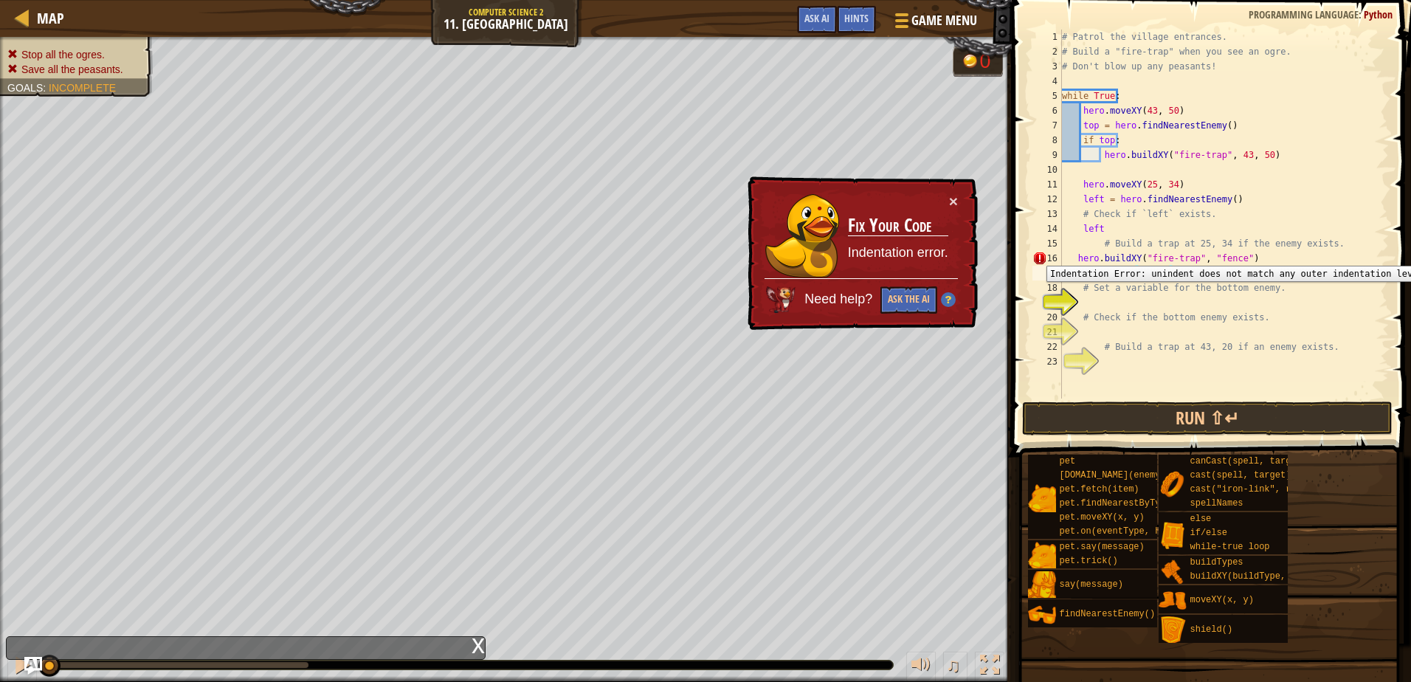
click at [1036, 255] on div "16" at bounding box center [1048, 258] width 30 height 15
click at [1046, 260] on div "16" at bounding box center [1048, 258] width 30 height 15
click at [1036, 262] on div "16" at bounding box center [1048, 258] width 30 height 15
click at [1034, 255] on div "16" at bounding box center [1048, 258] width 30 height 15
click at [1192, 269] on div "# Patrol the village entrances. # Build a "fire-trap" when you see an ogre. # D…" at bounding box center [1224, 229] width 330 height 399
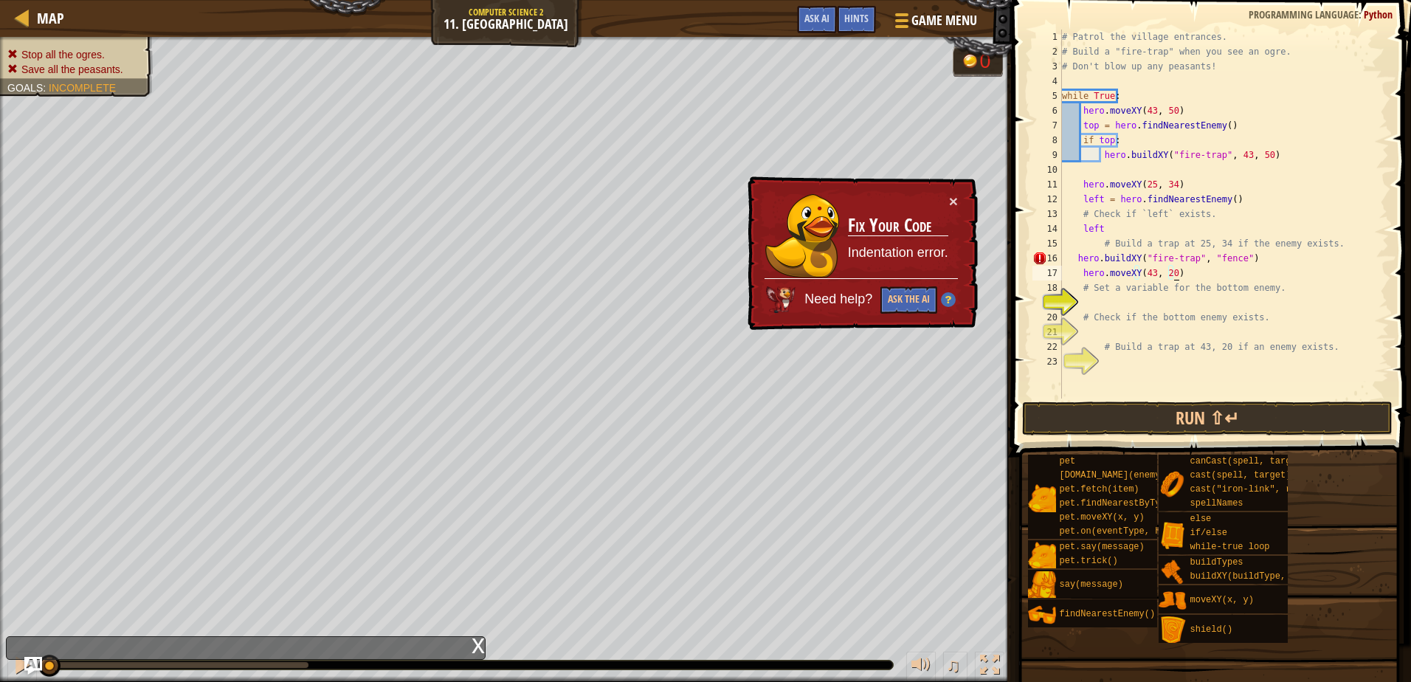
click at [1237, 255] on div "# Patrol the village entrances. # Build a "fire-trap" when you see an ogre. # D…" at bounding box center [1224, 229] width 330 height 399
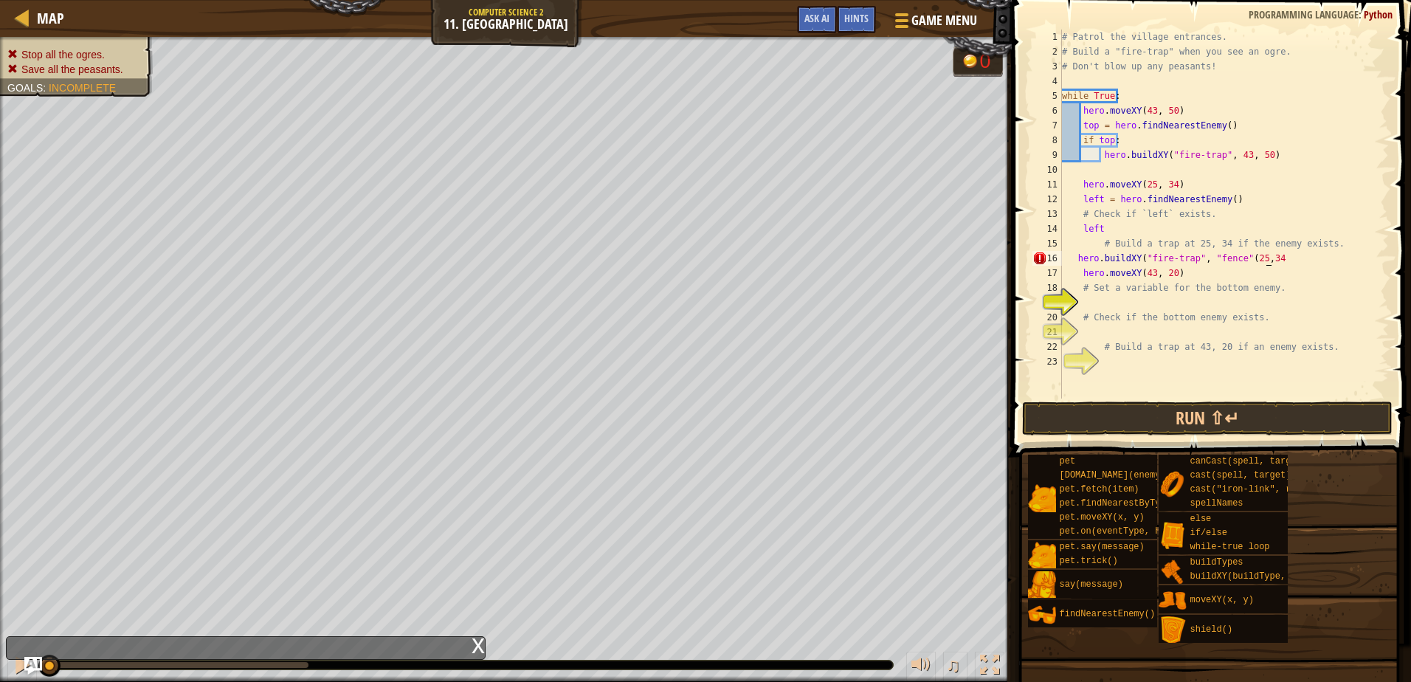
scroll to position [7, 17]
drag, startPoint x: 1112, startPoint y: 287, endPoint x: 1105, endPoint y: 295, distance: 10.5
click at [1106, 291] on div "# Patrol the village entrances. # Build a "fire-trap" when you see an ogre. # D…" at bounding box center [1224, 229] width 330 height 399
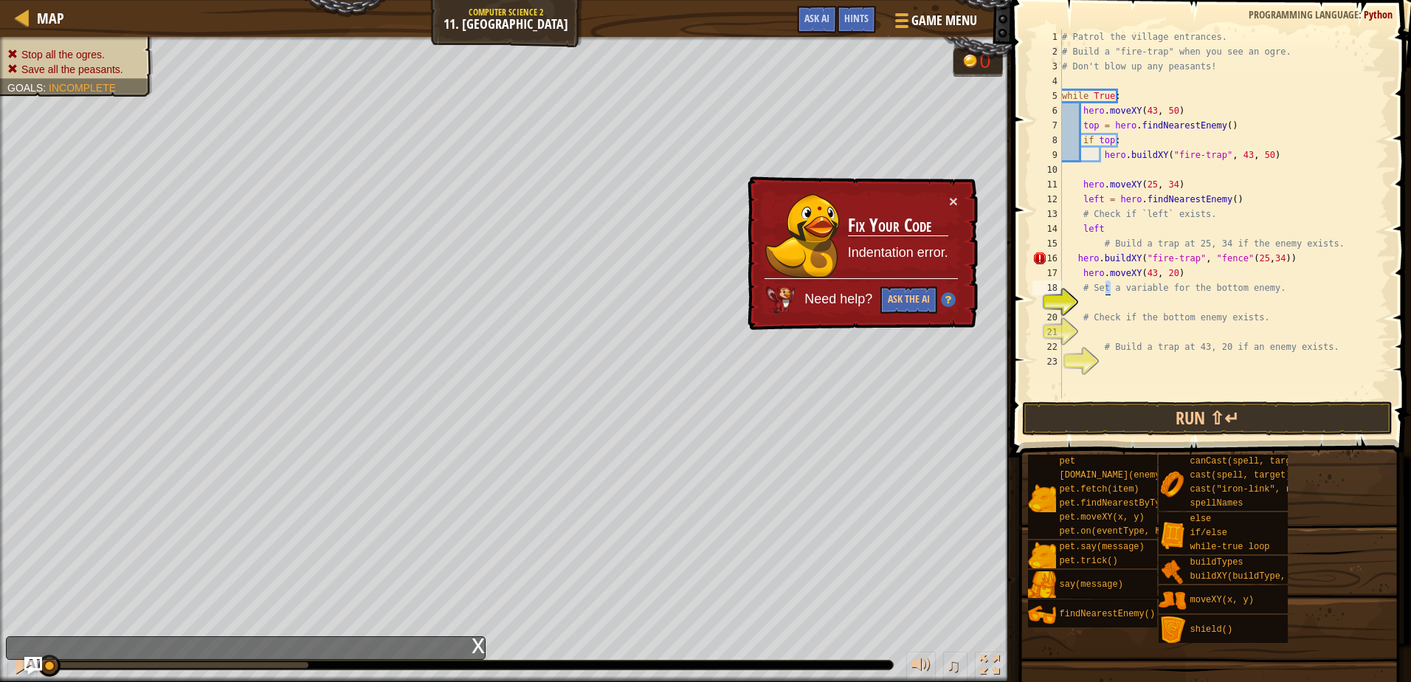
click at [1129, 242] on div "# Patrol the village entrances. # Build a "fire-trap" when you see an ogre. # D…" at bounding box center [1224, 229] width 330 height 399
type textarea "# Build a trap at 25, 34 if the enemy exists."
click at [855, 37] on div "Game Menu Done Hints Ask AI" at bounding box center [888, 23] width 196 height 35
click at [866, 32] on div "Hints" at bounding box center [856, 19] width 39 height 27
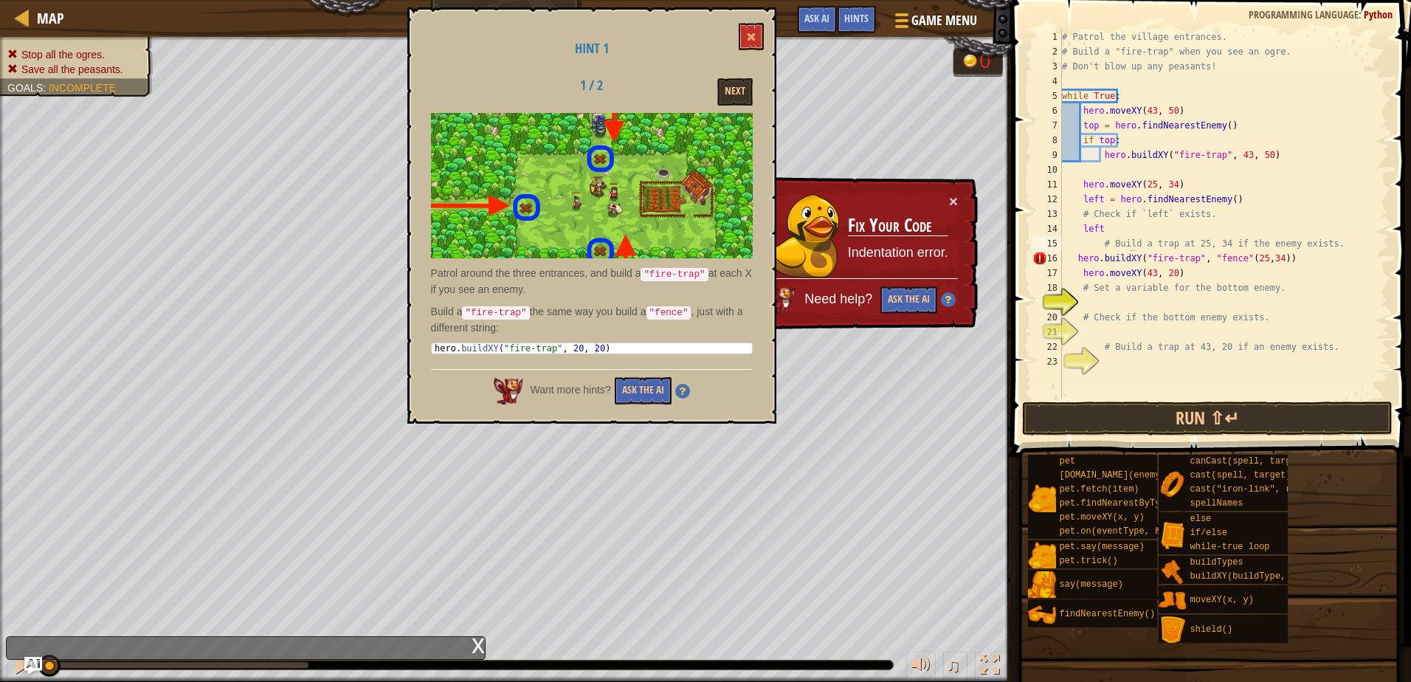
click at [667, 271] on code ""fire-trap"" at bounding box center [674, 274] width 67 height 13
drag, startPoint x: 668, startPoint y: 267, endPoint x: 674, endPoint y: 260, distance: 9.5
click at [669, 265] on div "Patrol around the three entrances, and build a "fire-trap" at each X if you see…" at bounding box center [592, 237] width 322 height 249
click at [624, 415] on div "Hint 1 1 / 2 Next Patrol around the three entrances, and build a "fire-trap" at…" at bounding box center [591, 215] width 369 height 416
click at [733, 87] on button "Next" at bounding box center [734, 91] width 35 height 27
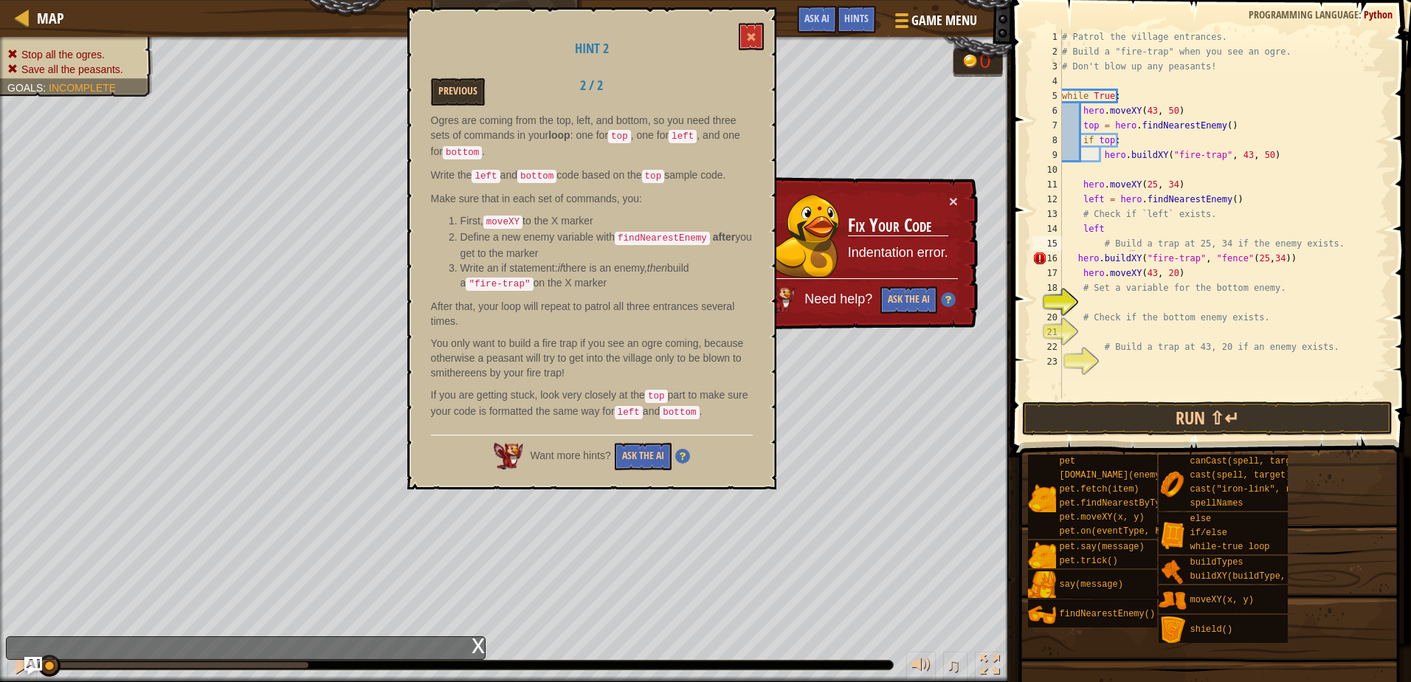
click at [610, 128] on p "Ogres are coming from the top, left, and bottom, so you need three sets of comm…" at bounding box center [592, 136] width 322 height 47
click at [610, 140] on p "Ogres are coming from the top, left, and bottom, so you need three sets of comm…" at bounding box center [592, 136] width 322 height 47
drag, startPoint x: 641, startPoint y: 404, endPoint x: 414, endPoint y: 322, distance: 241.2
click at [415, 327] on div "Hint 2 Previous 2 / 2 Ogres are coming from the top, left, and bottom, so you n…" at bounding box center [591, 248] width 369 height 482
